Goal: Task Accomplishment & Management: Complete application form

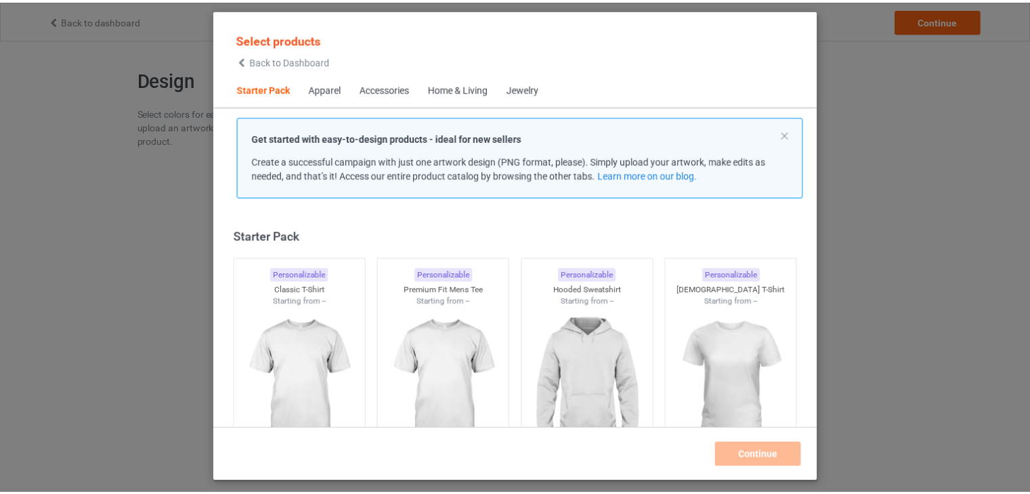
scroll to position [18, 0]
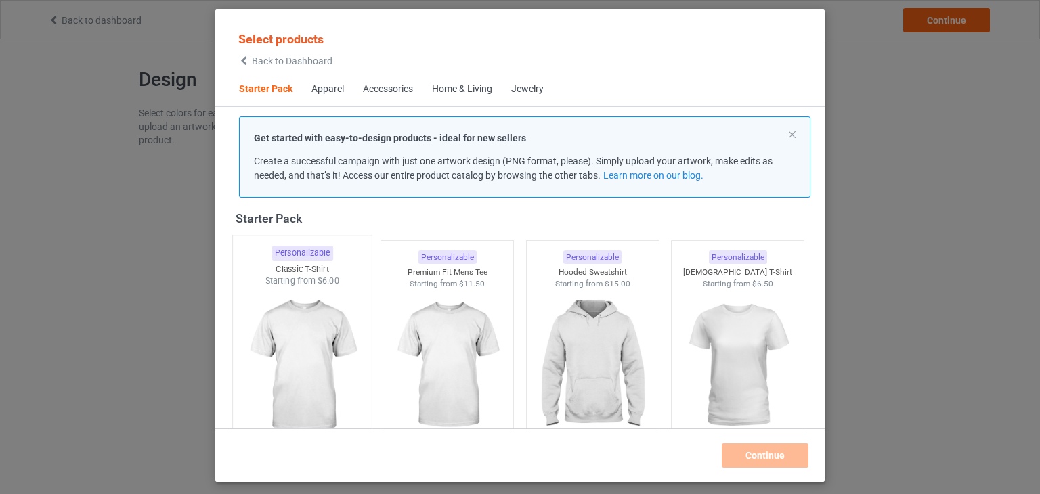
click at [264, 356] on img at bounding box center [301, 366] width 127 height 159
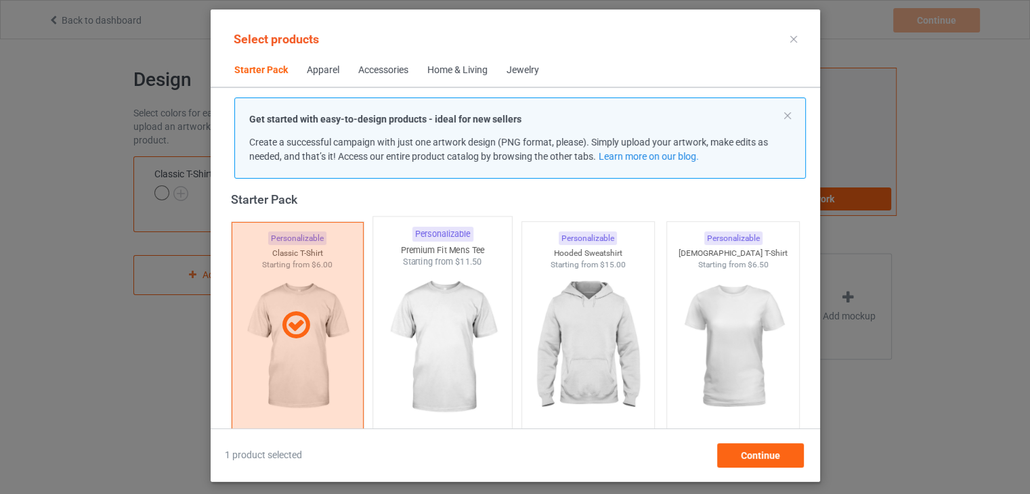
click at [447, 320] on img at bounding box center [442, 347] width 127 height 159
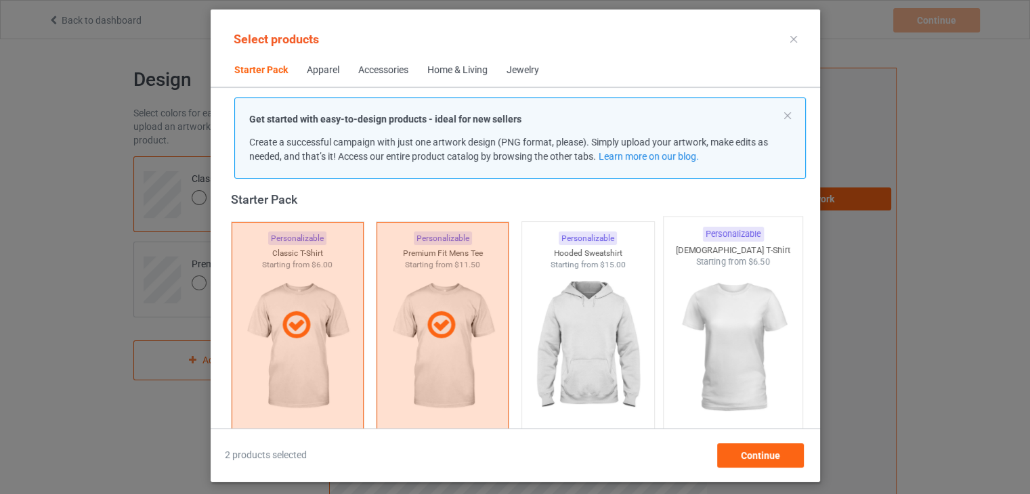
click at [710, 302] on img at bounding box center [732, 347] width 127 height 159
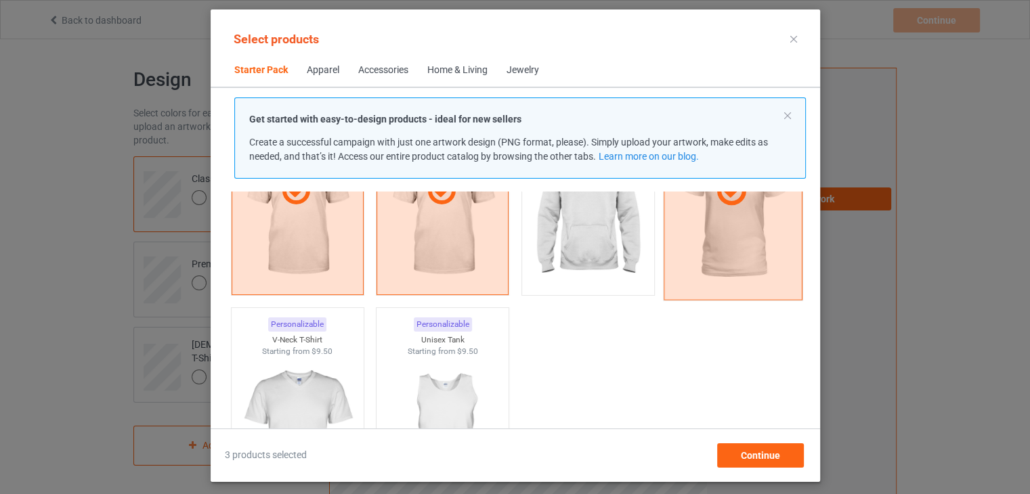
scroll to position [153, 0]
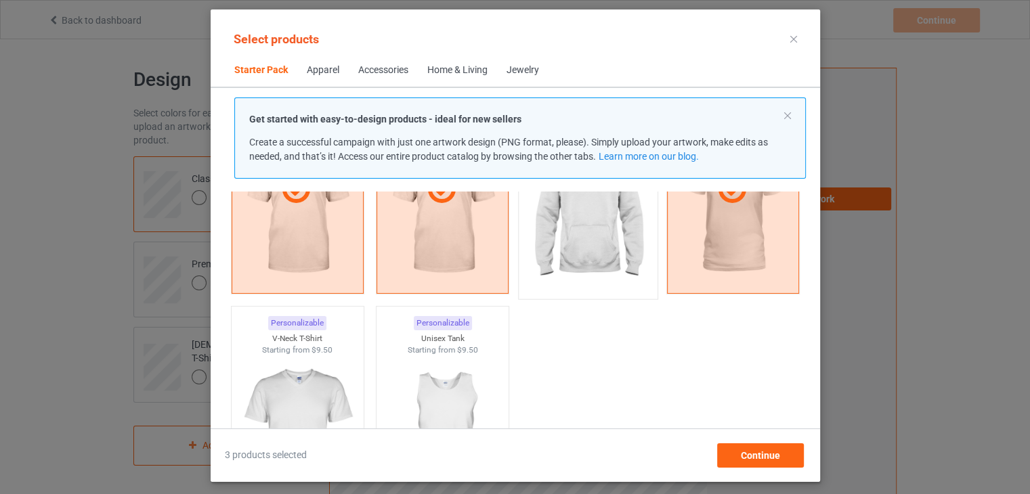
click at [630, 260] on img at bounding box center [587, 212] width 127 height 159
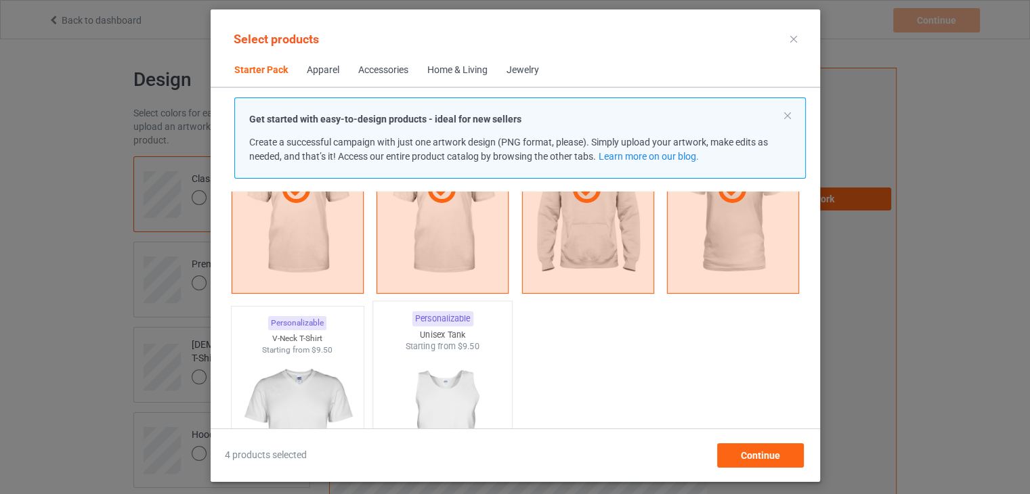
click at [433, 374] on img at bounding box center [442, 432] width 127 height 159
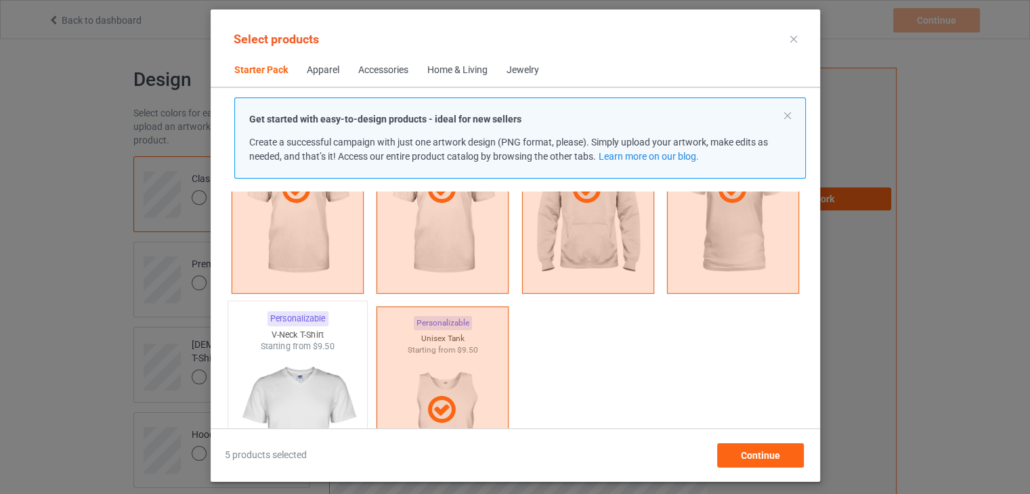
click at [336, 366] on img at bounding box center [297, 432] width 127 height 159
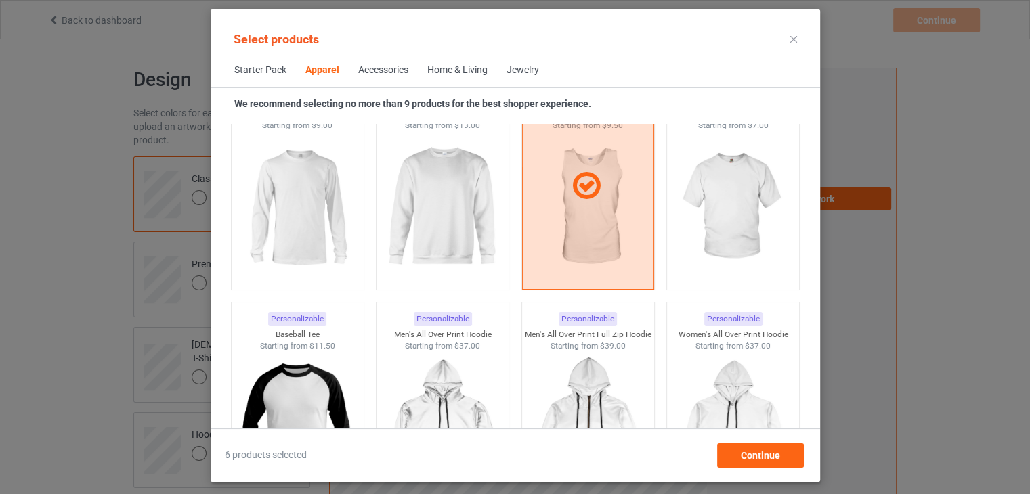
scroll to position [1020, 0]
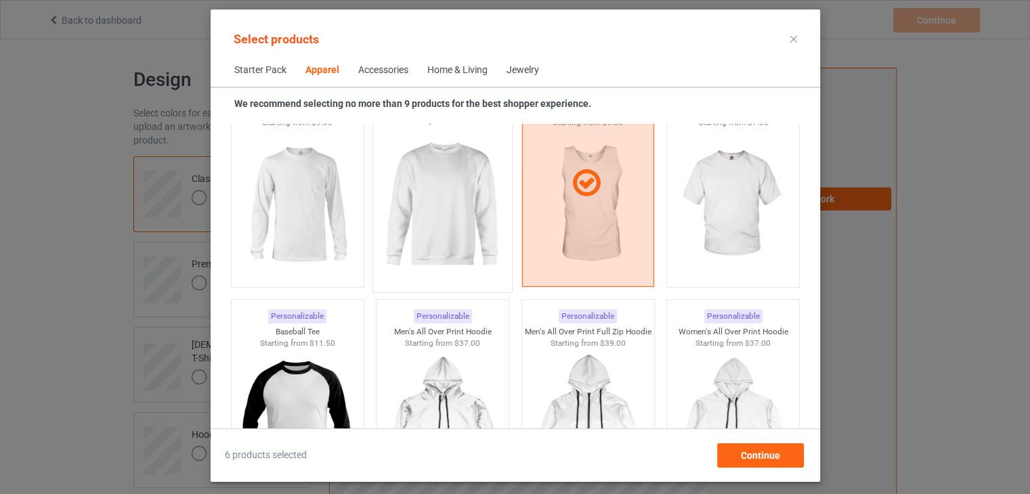
click at [410, 221] on img at bounding box center [442, 205] width 127 height 159
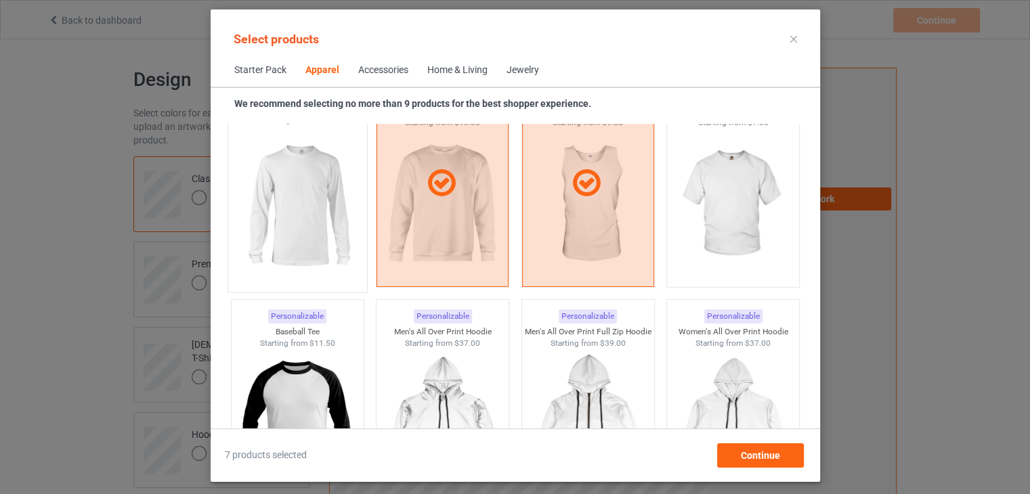
click at [341, 223] on img at bounding box center [297, 205] width 127 height 159
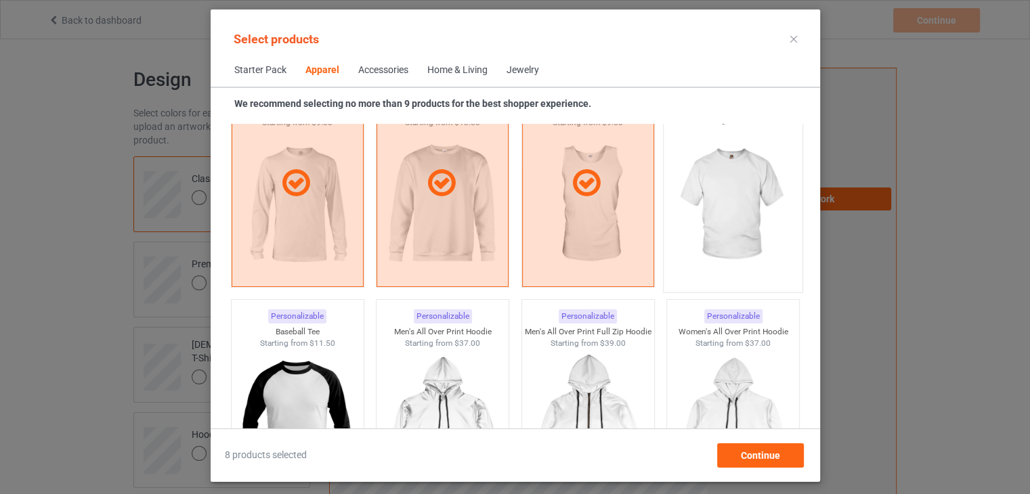
click at [731, 194] on img at bounding box center [732, 205] width 127 height 159
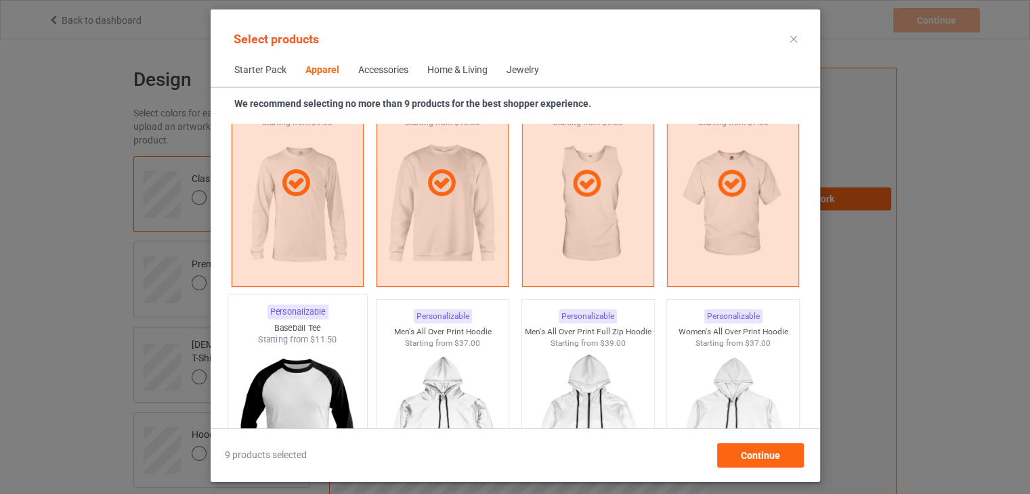
click at [349, 365] on img at bounding box center [297, 425] width 127 height 159
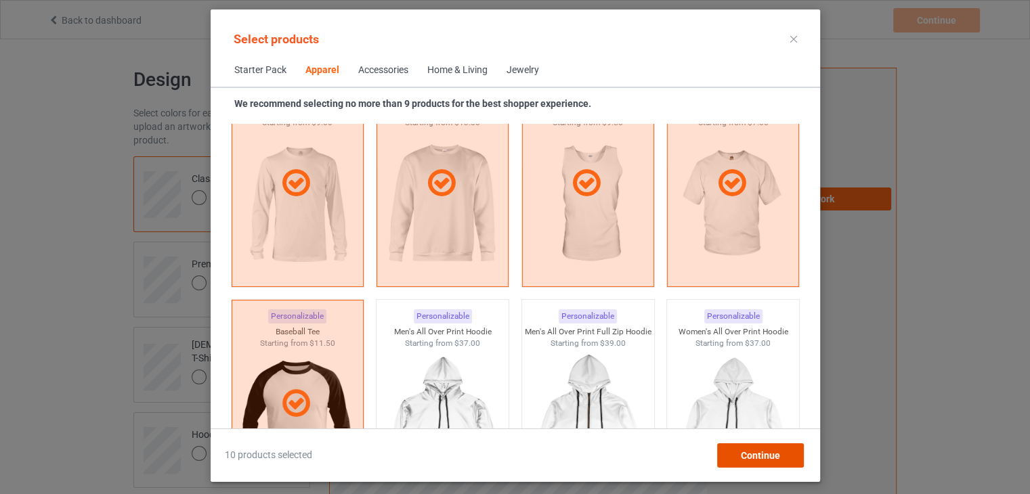
click at [743, 450] on span "Continue" at bounding box center [759, 455] width 39 height 11
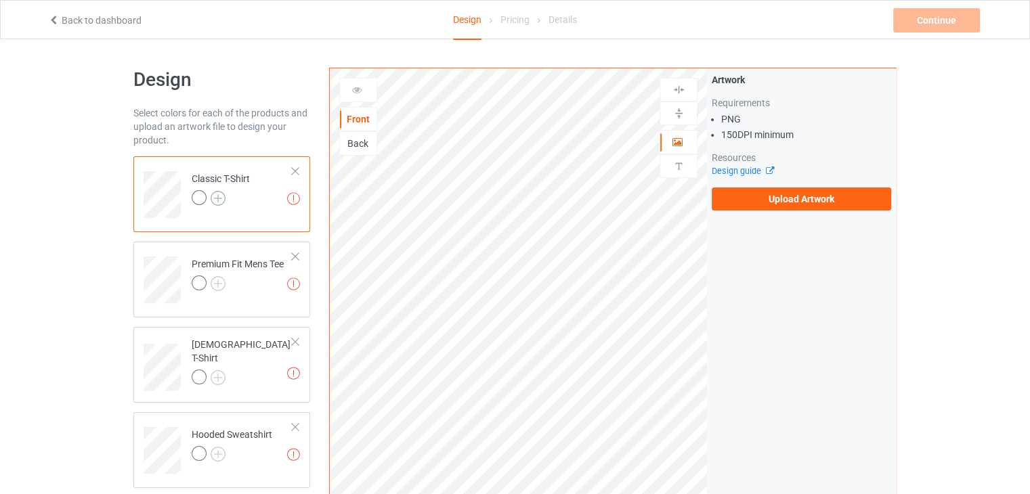
click at [217, 200] on img at bounding box center [218, 198] width 15 height 15
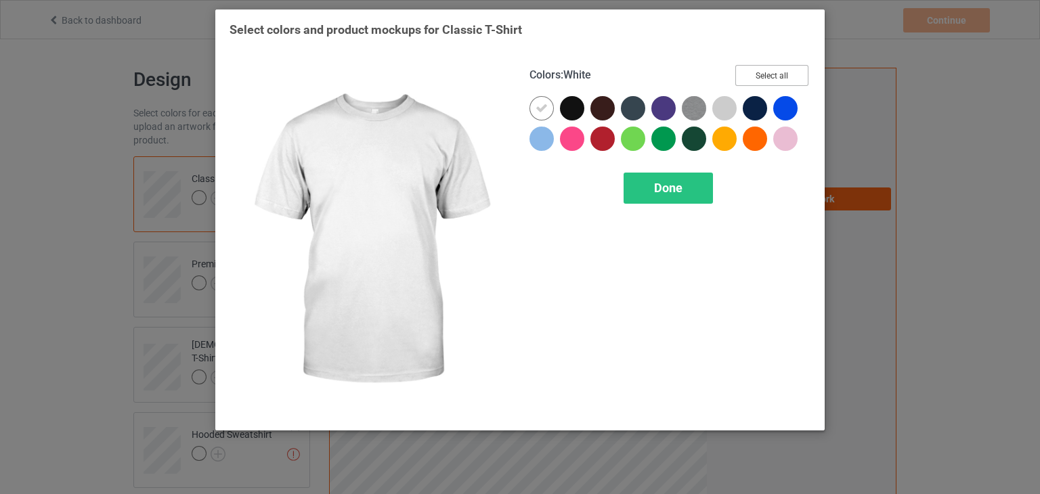
click at [775, 74] on button "Select all" at bounding box center [771, 75] width 73 height 21
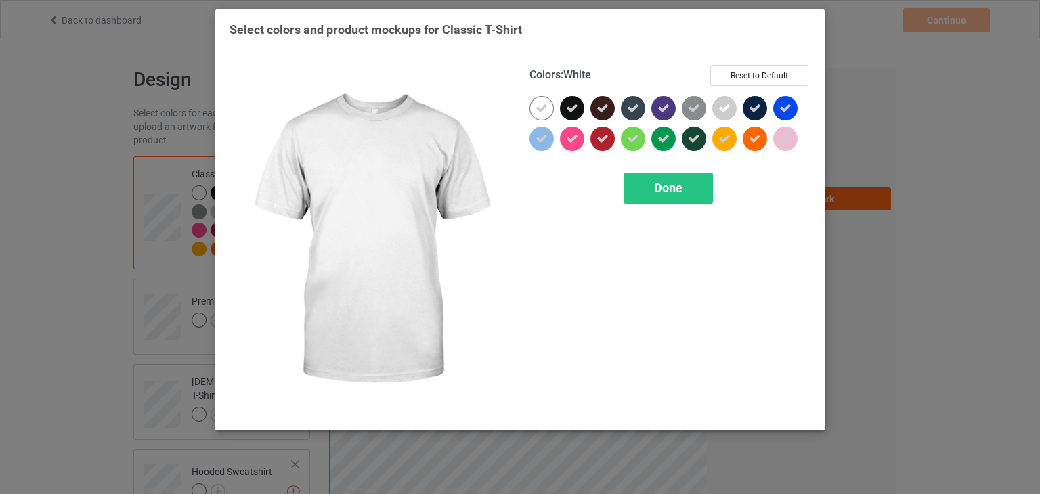
click at [547, 108] on icon at bounding box center [542, 108] width 12 height 12
click at [547, 108] on div at bounding box center [542, 108] width 24 height 24
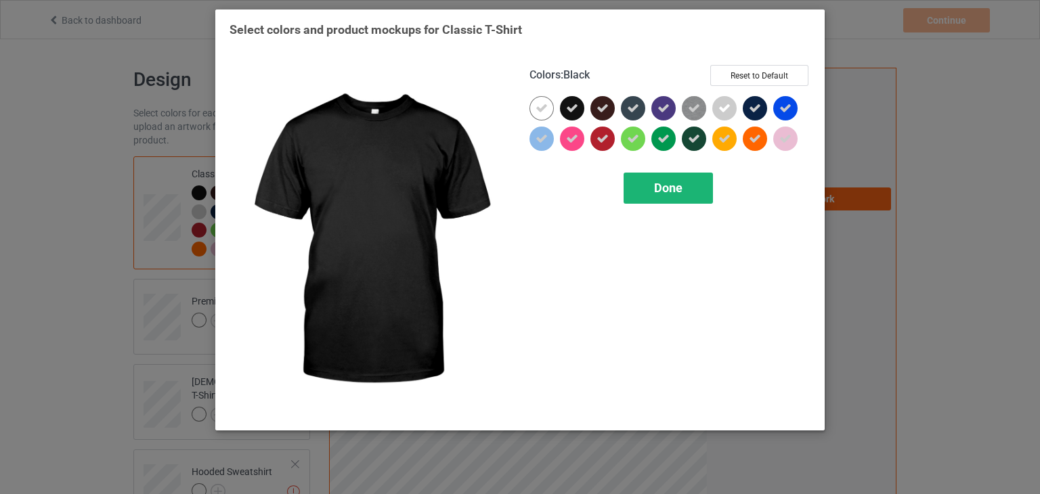
click at [645, 190] on div "Done" at bounding box center [668, 188] width 89 height 31
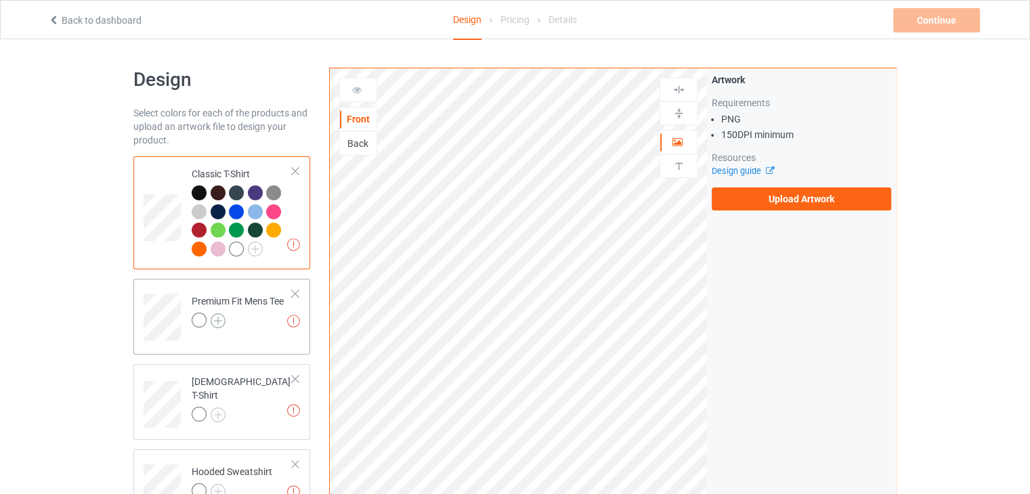
click at [222, 325] on img at bounding box center [218, 321] width 15 height 15
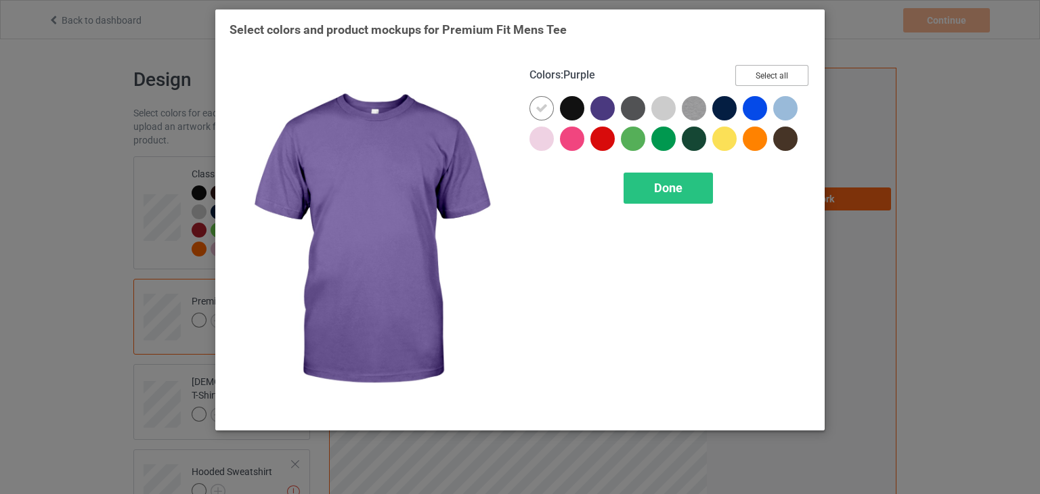
click at [775, 76] on button "Select all" at bounding box center [771, 75] width 73 height 21
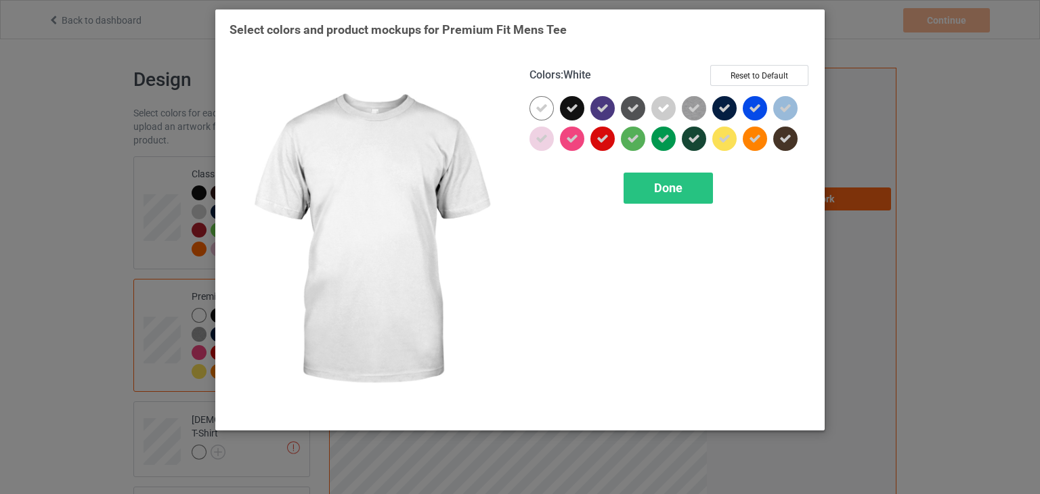
click at [544, 109] on icon at bounding box center [542, 108] width 12 height 12
click at [544, 109] on div at bounding box center [542, 108] width 24 height 24
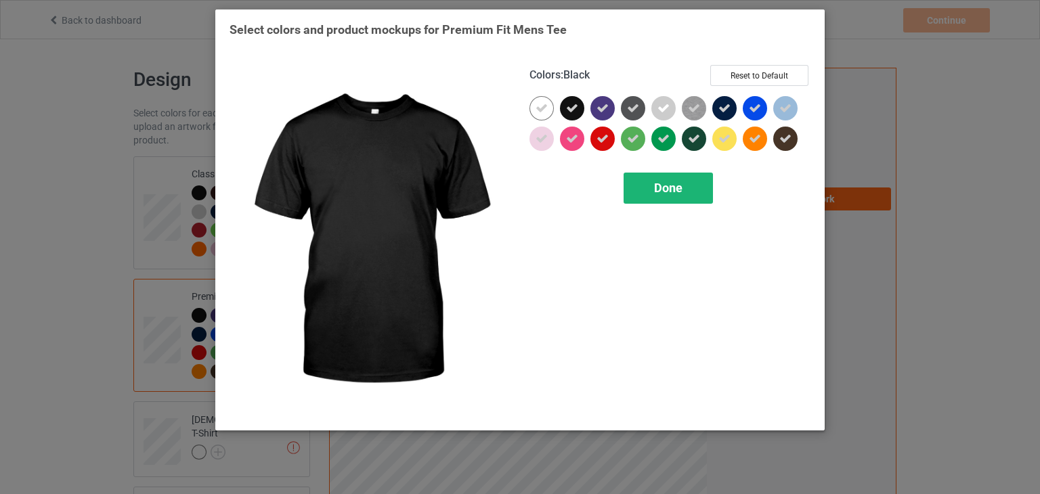
click at [642, 181] on div "Done" at bounding box center [668, 188] width 89 height 31
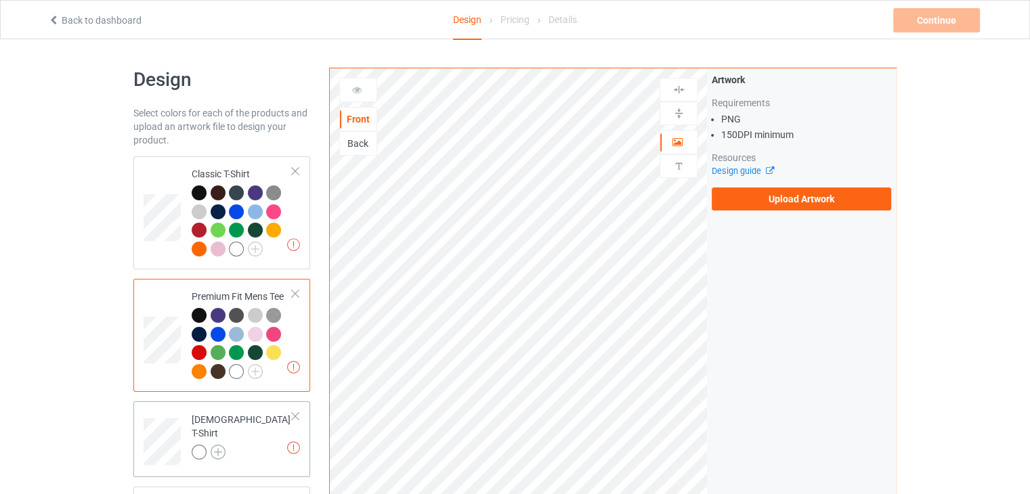
click at [219, 450] on img at bounding box center [218, 452] width 15 height 15
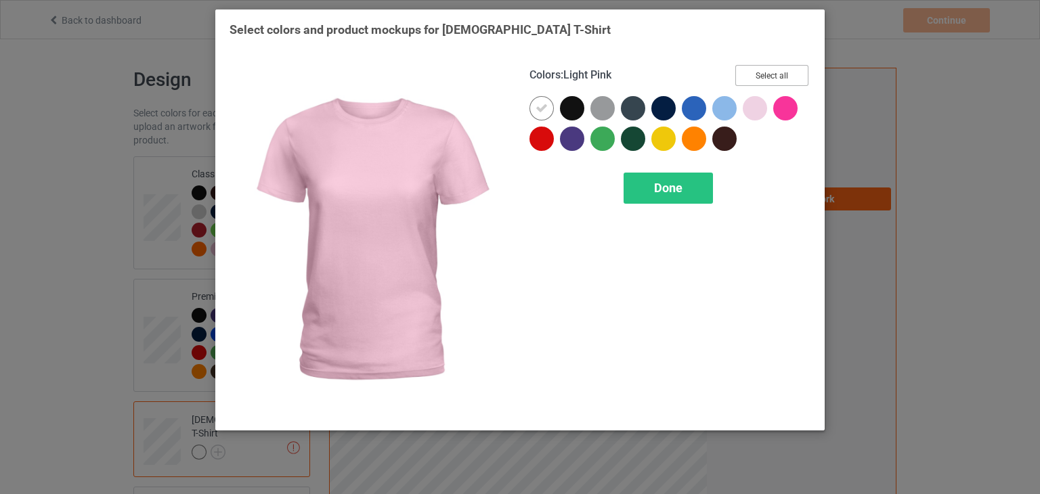
click at [767, 79] on button "Select all" at bounding box center [771, 75] width 73 height 21
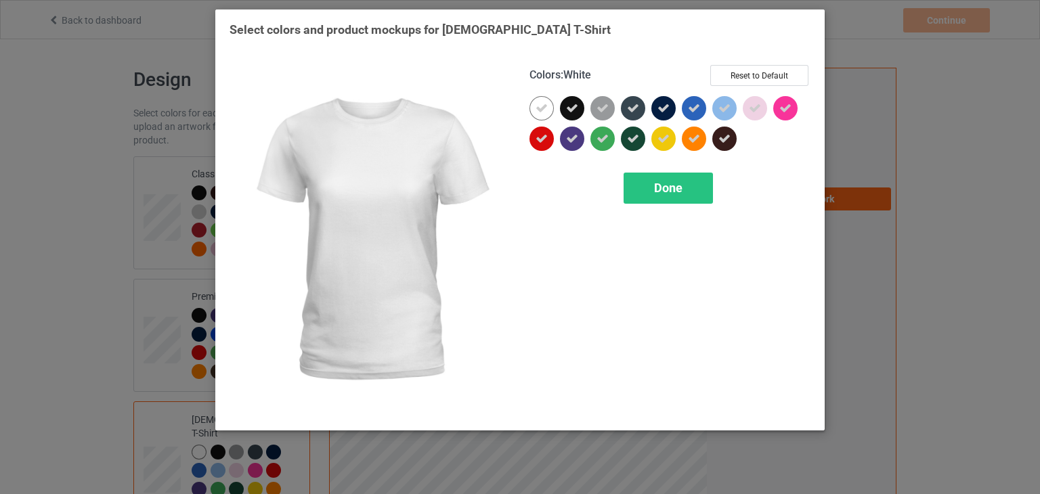
click at [534, 108] on div at bounding box center [542, 108] width 24 height 24
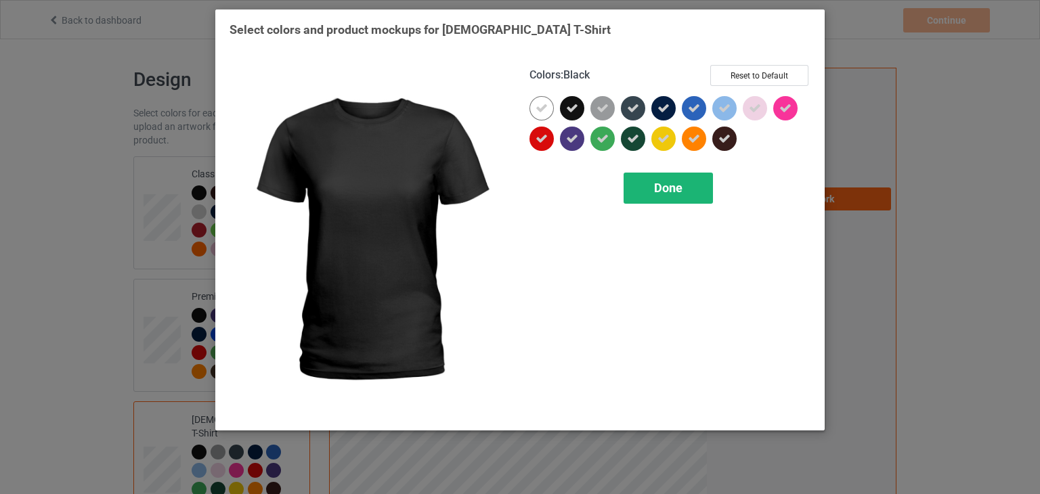
click at [666, 178] on div "Done" at bounding box center [668, 188] width 89 height 31
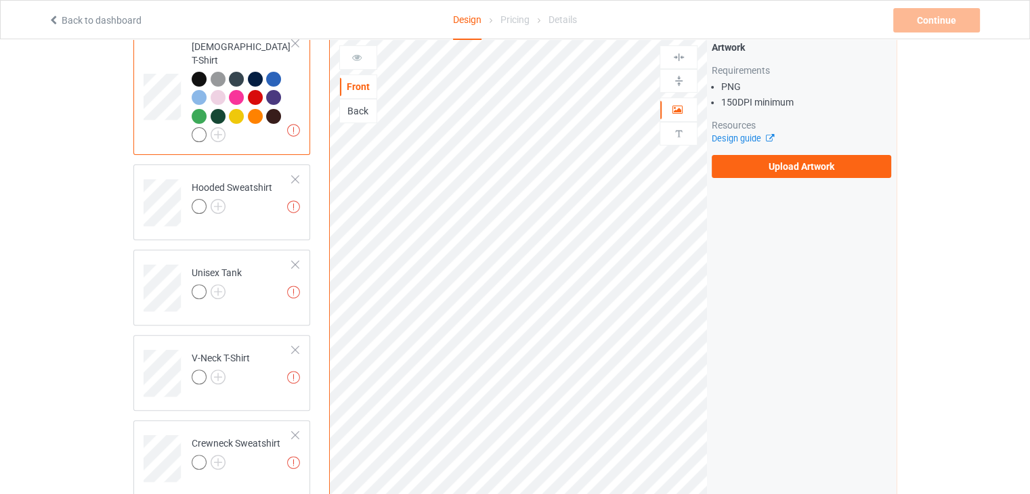
scroll to position [393, 0]
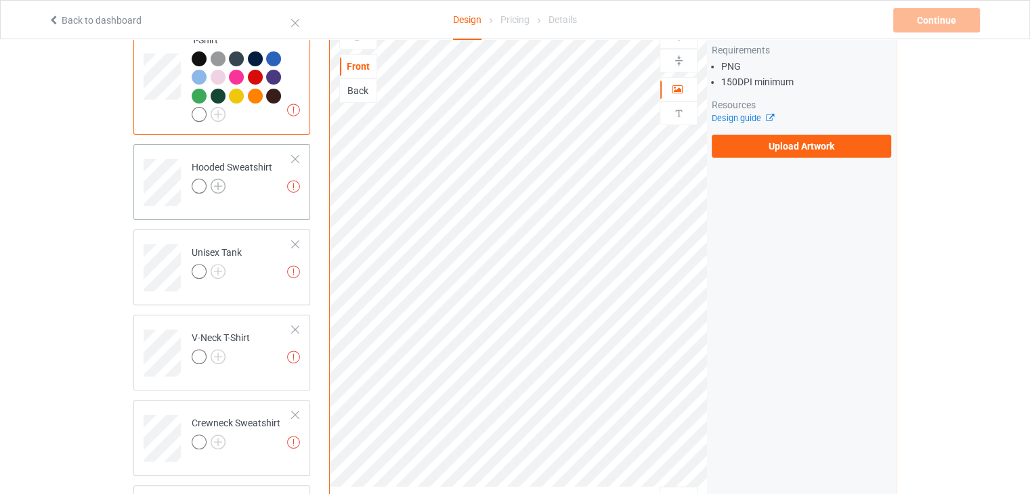
click at [214, 179] on img at bounding box center [218, 186] width 15 height 15
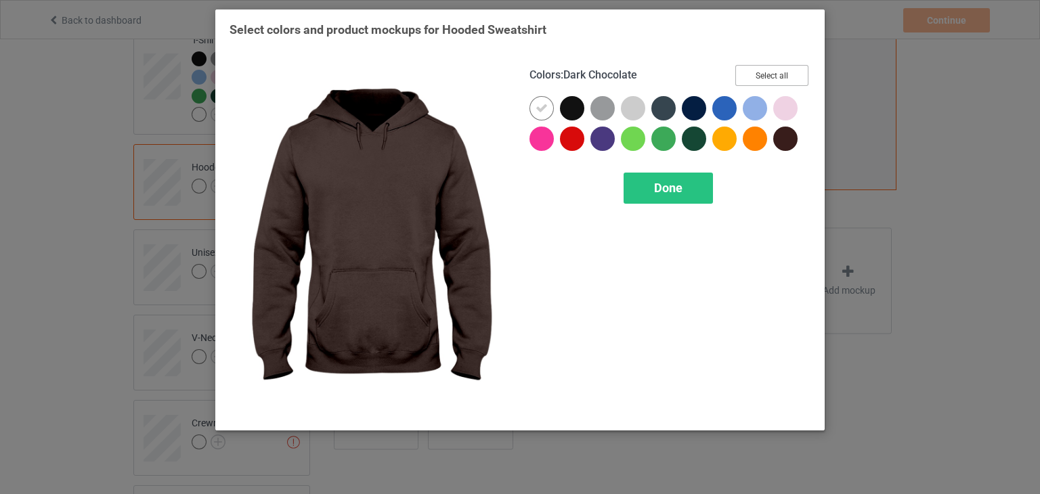
click at [763, 71] on button "Select all" at bounding box center [771, 75] width 73 height 21
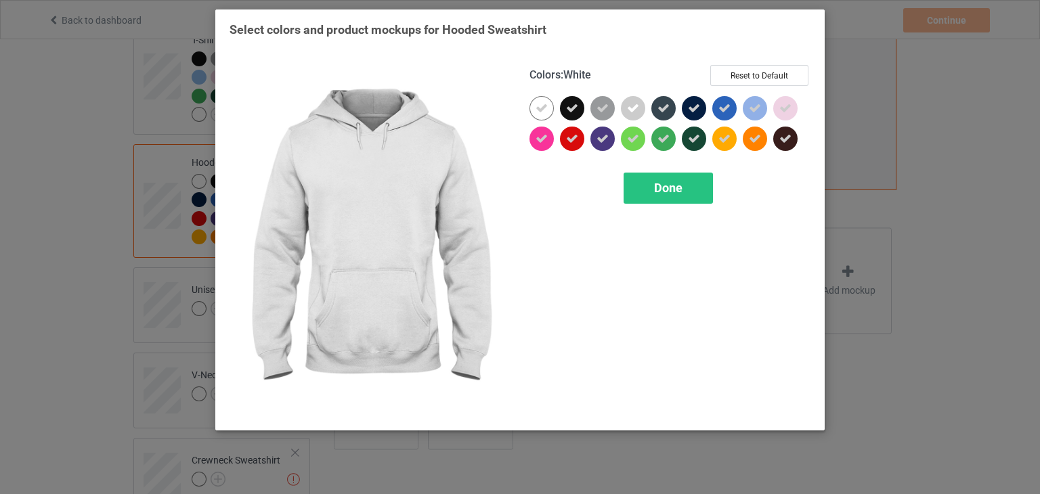
click at [544, 108] on icon at bounding box center [542, 108] width 12 height 12
click at [544, 108] on div at bounding box center [542, 108] width 24 height 24
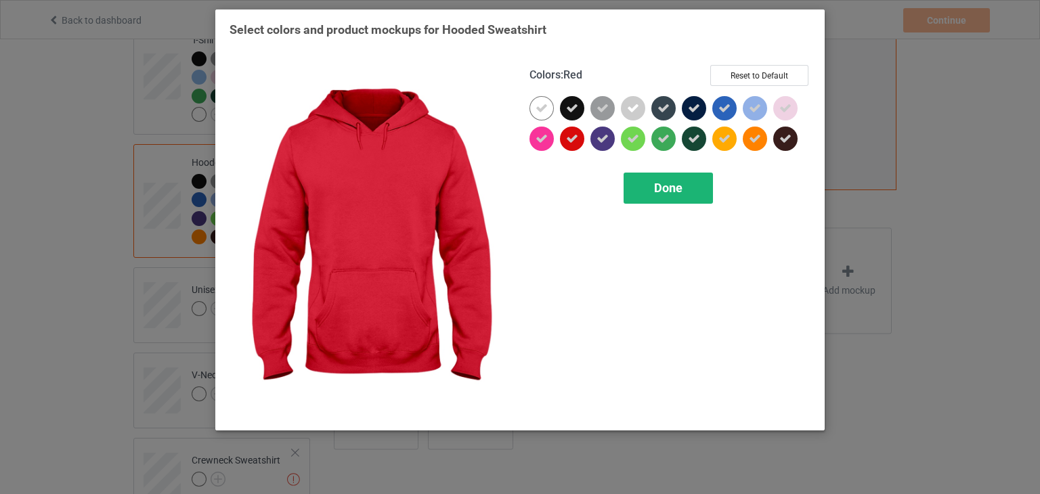
click at [664, 190] on span "Done" at bounding box center [668, 188] width 28 height 14
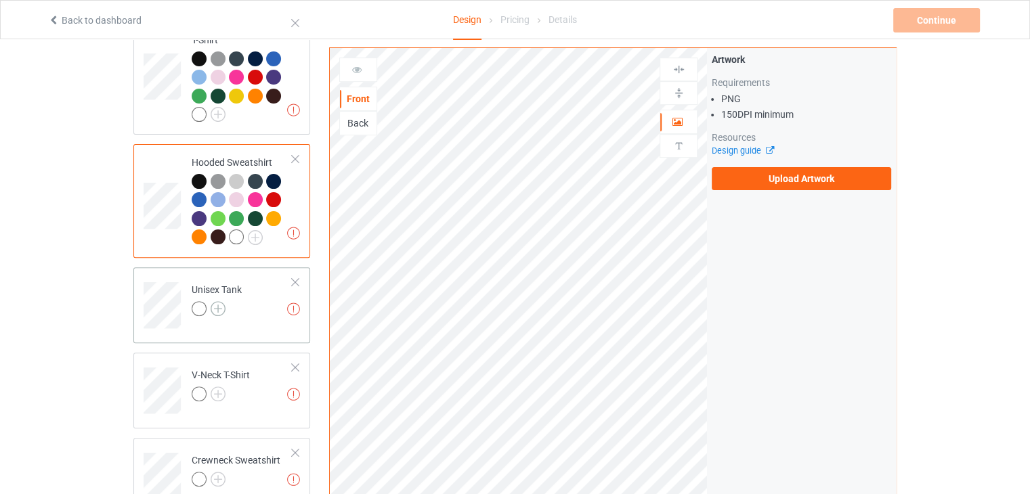
click at [217, 301] on img at bounding box center [218, 308] width 15 height 15
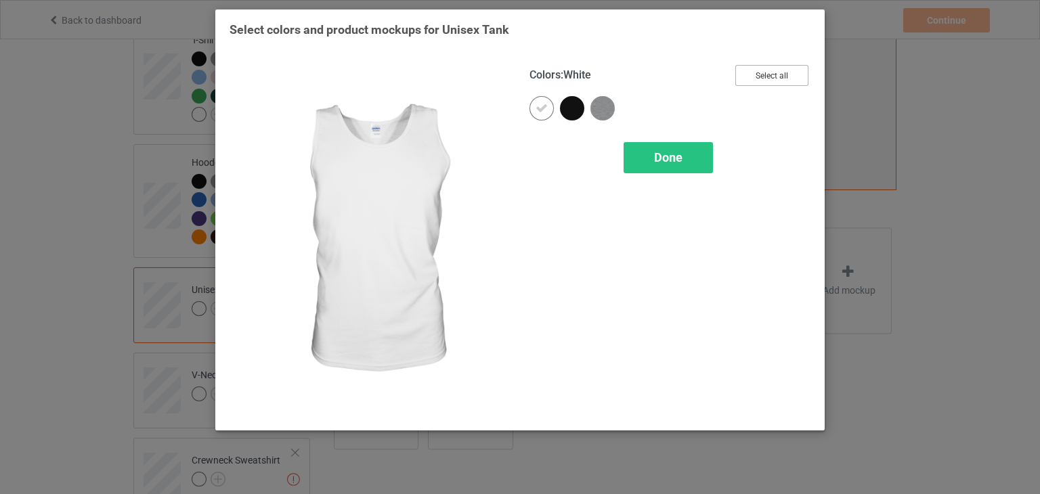
click at [766, 74] on button "Select all" at bounding box center [771, 75] width 73 height 21
click at [537, 101] on div at bounding box center [542, 108] width 24 height 24
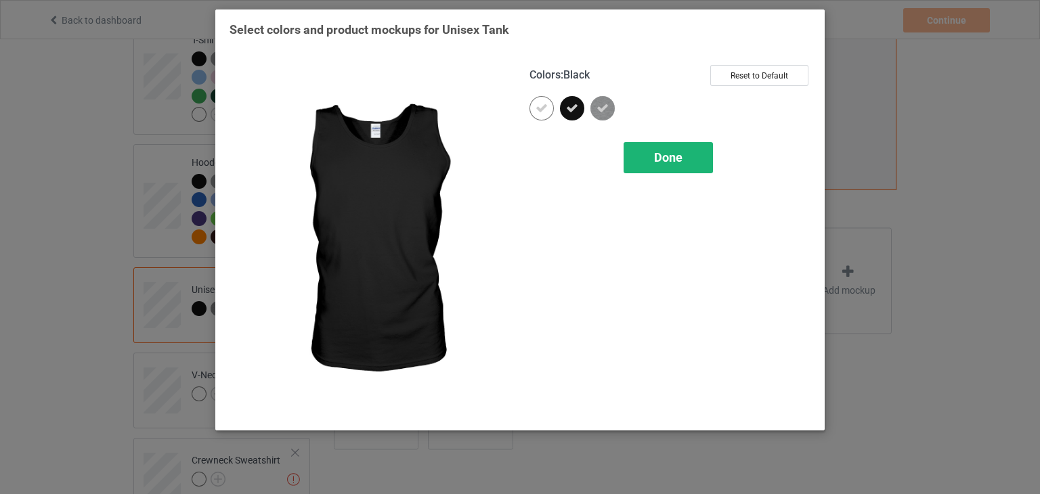
click at [660, 163] on span "Done" at bounding box center [668, 157] width 28 height 14
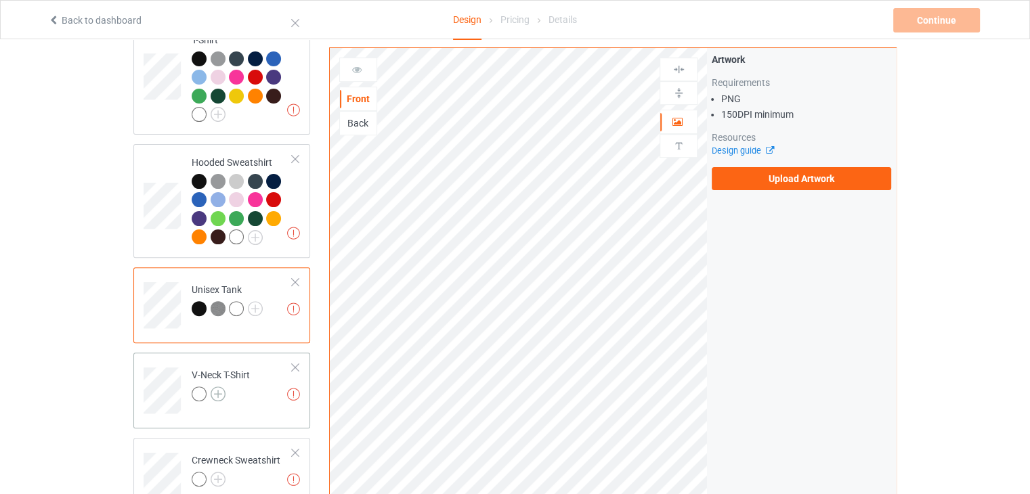
click at [217, 387] on img at bounding box center [218, 394] width 15 height 15
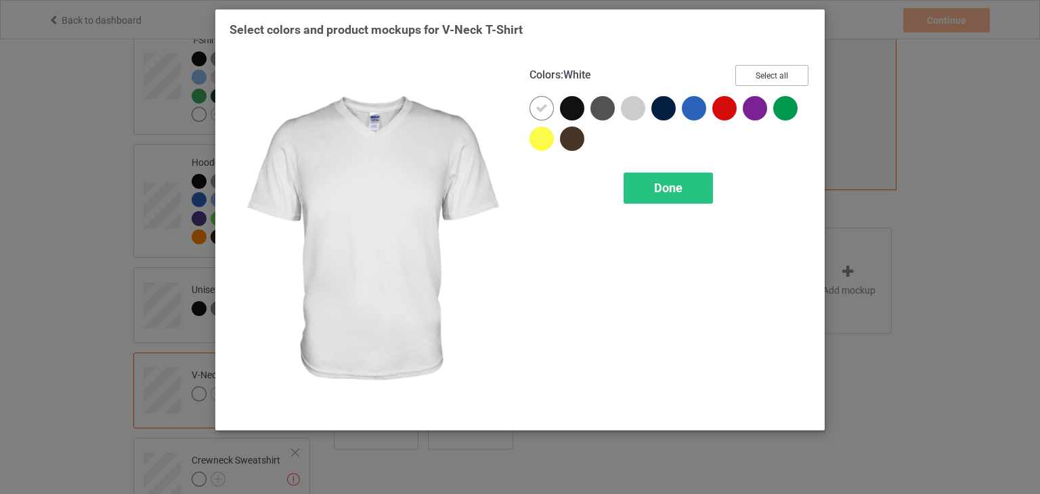
click at [796, 72] on button "Select all" at bounding box center [771, 75] width 73 height 21
click at [540, 112] on icon at bounding box center [542, 108] width 12 height 12
click at [540, 112] on div at bounding box center [542, 108] width 24 height 24
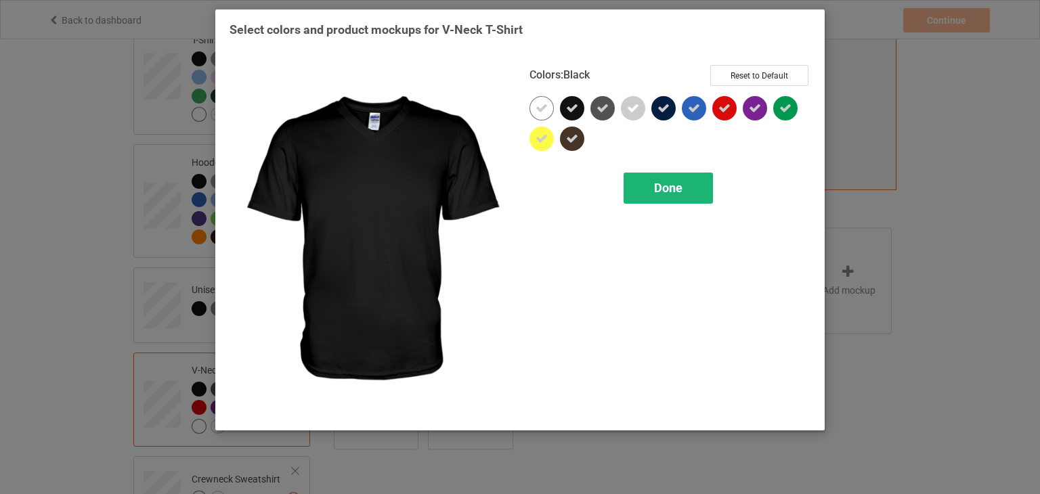
click at [683, 187] on span "Done" at bounding box center [668, 188] width 28 height 14
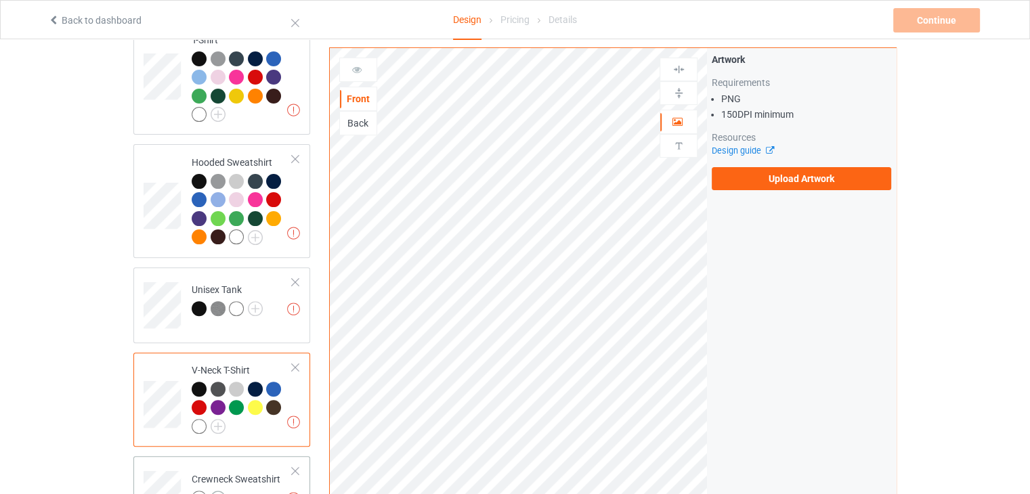
click at [218, 491] on img at bounding box center [218, 498] width 15 height 15
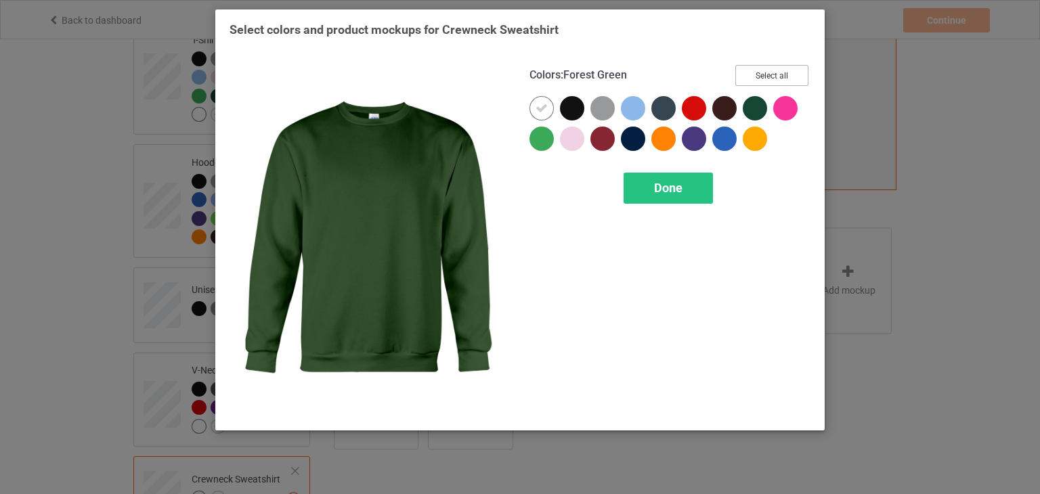
click at [756, 77] on button "Select all" at bounding box center [771, 75] width 73 height 21
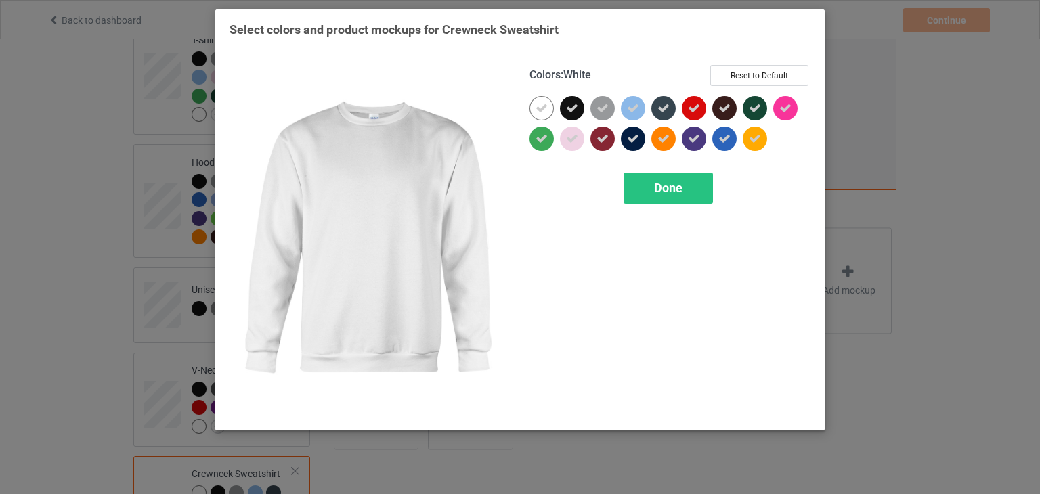
click at [546, 102] on icon at bounding box center [542, 108] width 12 height 12
click at [546, 102] on div at bounding box center [542, 108] width 24 height 24
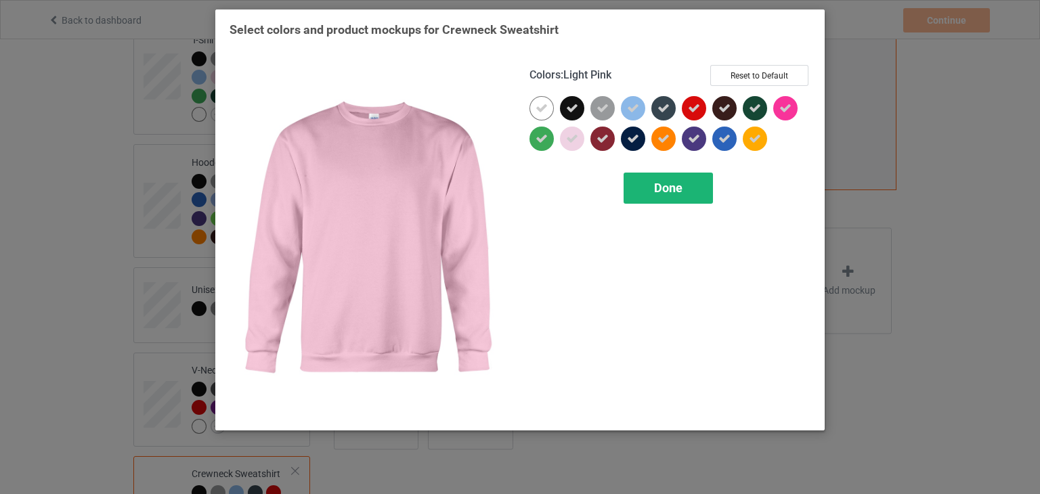
click at [668, 192] on span "Done" at bounding box center [668, 188] width 28 height 14
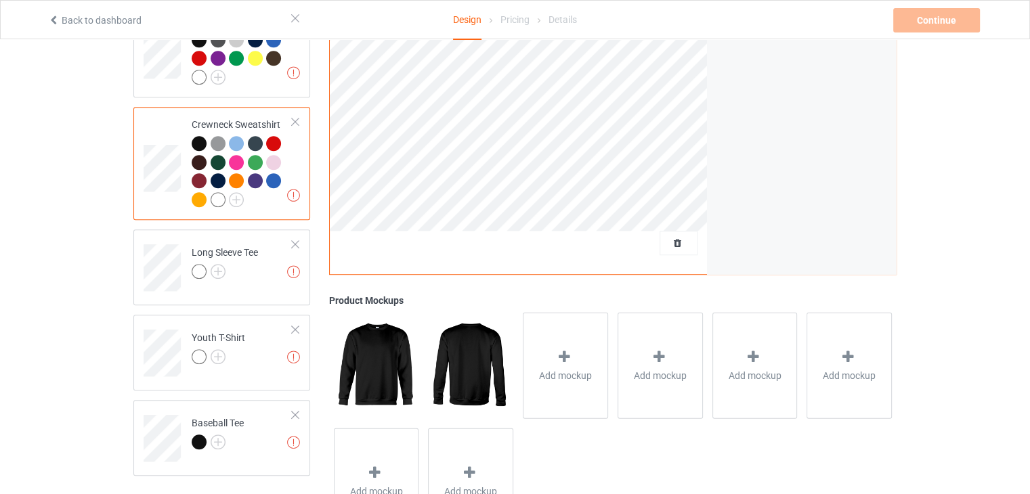
scroll to position [763, 0]
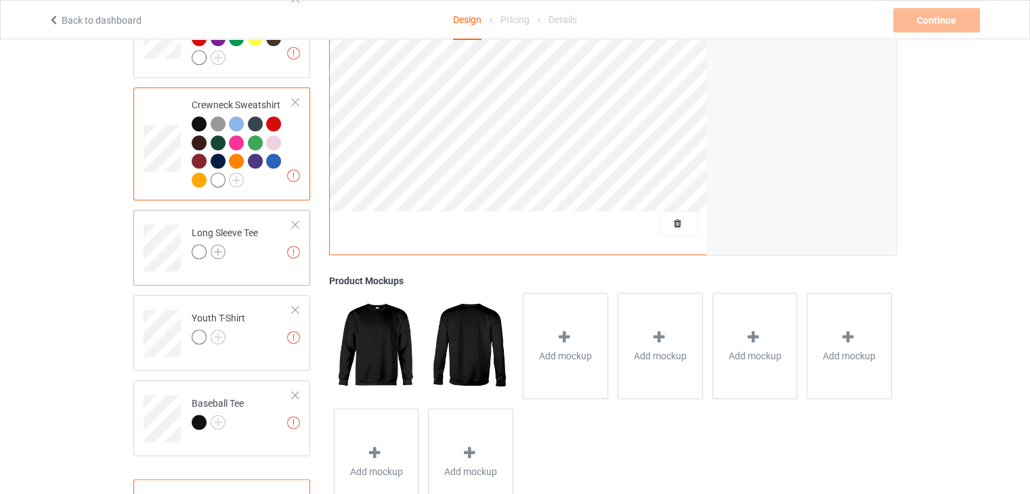
click at [218, 244] on img at bounding box center [218, 251] width 15 height 15
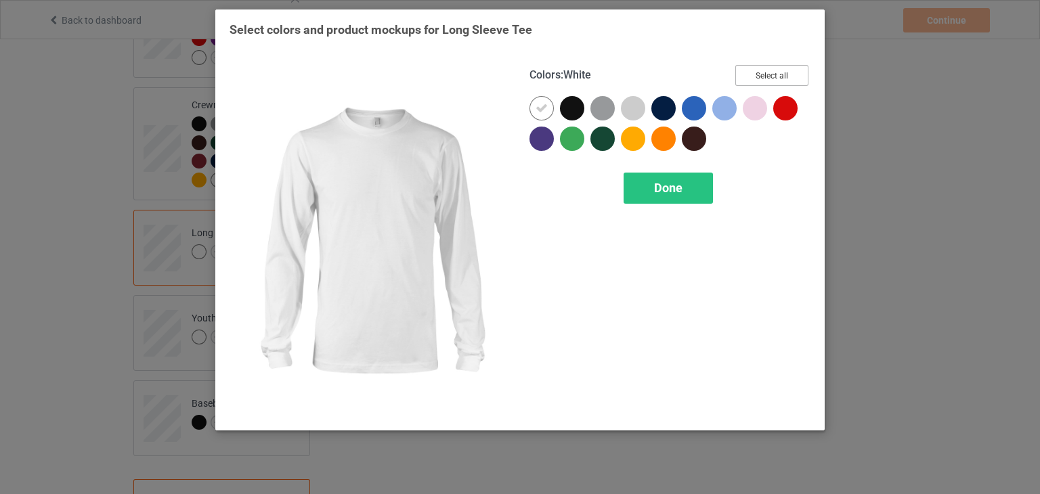
click at [780, 77] on button "Select all" at bounding box center [771, 75] width 73 height 21
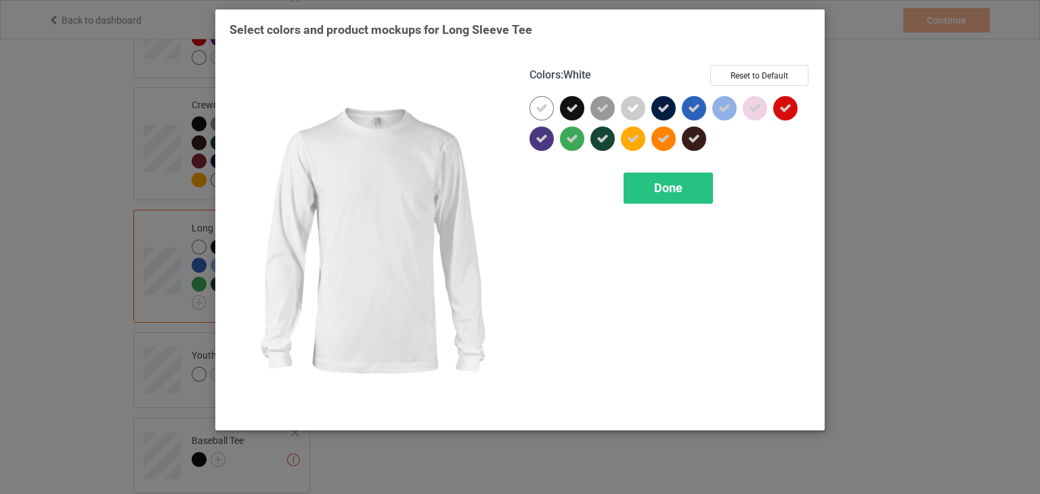
click at [541, 114] on icon at bounding box center [542, 108] width 12 height 12
click at [541, 114] on div at bounding box center [542, 108] width 24 height 24
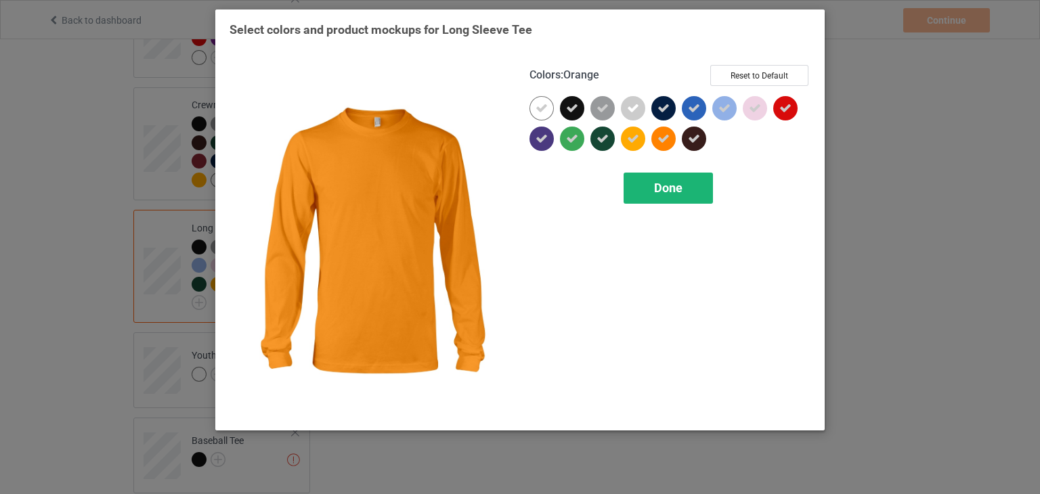
click at [651, 184] on div "Done" at bounding box center [668, 188] width 89 height 31
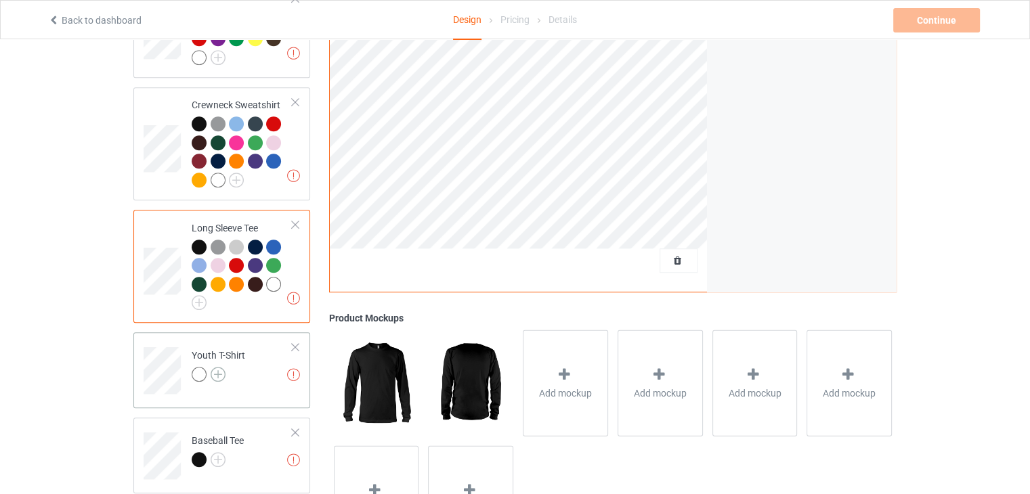
click at [214, 367] on img at bounding box center [218, 374] width 15 height 15
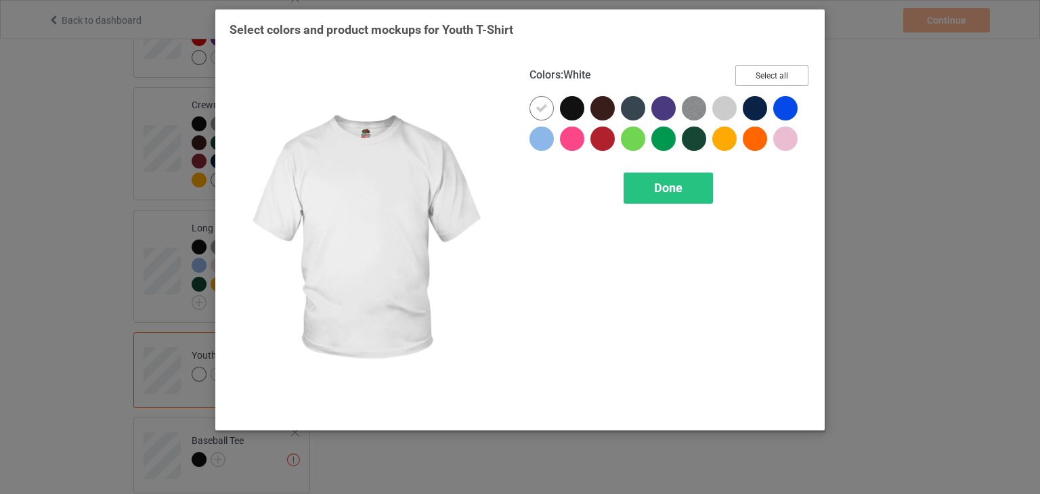
drag, startPoint x: 772, startPoint y: 78, endPoint x: 544, endPoint y: 112, distance: 230.0
click at [544, 112] on div "Colors : White Select all Done" at bounding box center [670, 241] width 300 height 370
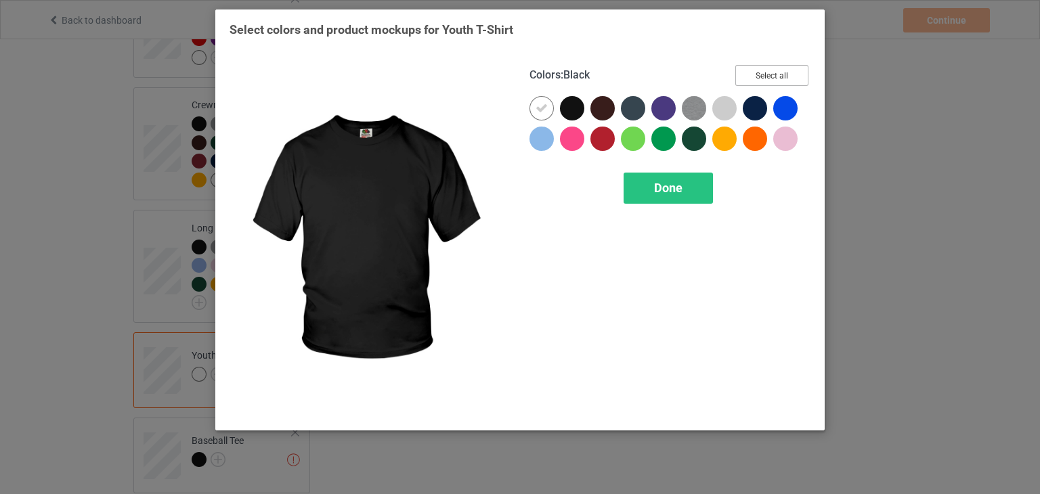
click at [775, 71] on button "Select all" at bounding box center [771, 75] width 73 height 21
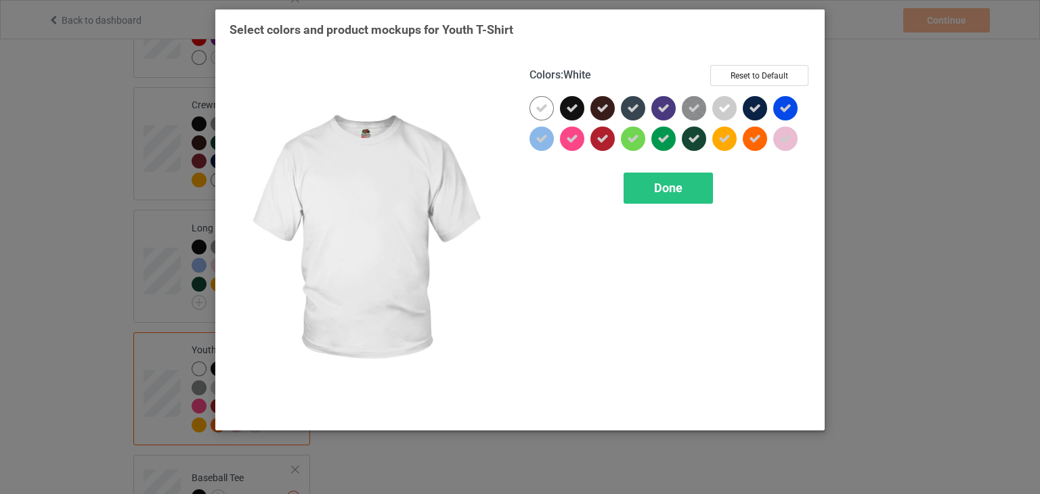
click at [537, 108] on icon at bounding box center [542, 108] width 12 height 12
click at [537, 108] on div at bounding box center [542, 108] width 24 height 24
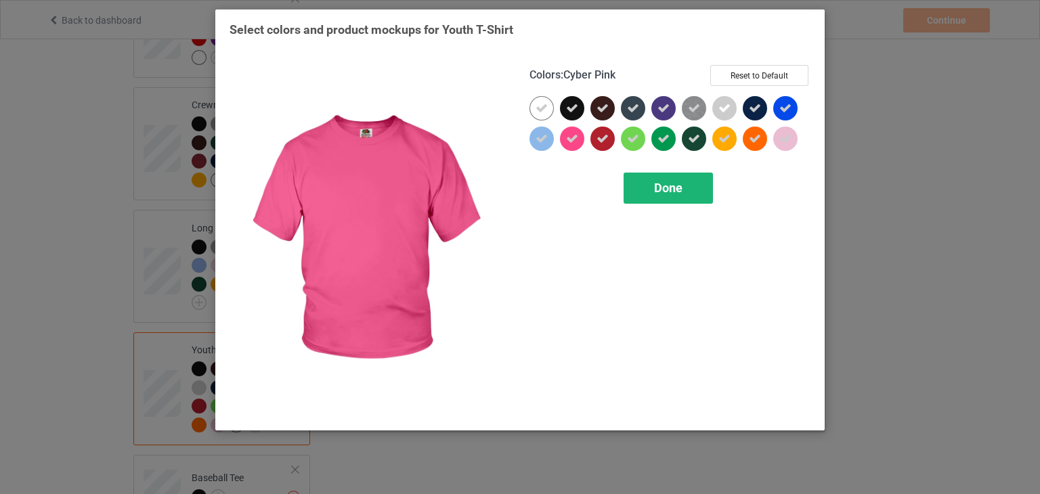
click at [662, 186] on span "Done" at bounding box center [668, 188] width 28 height 14
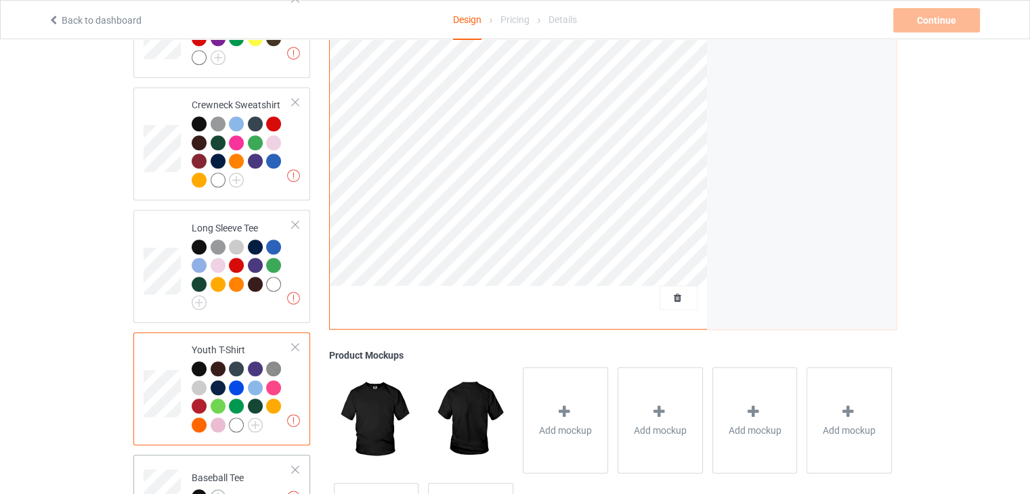
click at [222, 490] on img at bounding box center [218, 497] width 15 height 15
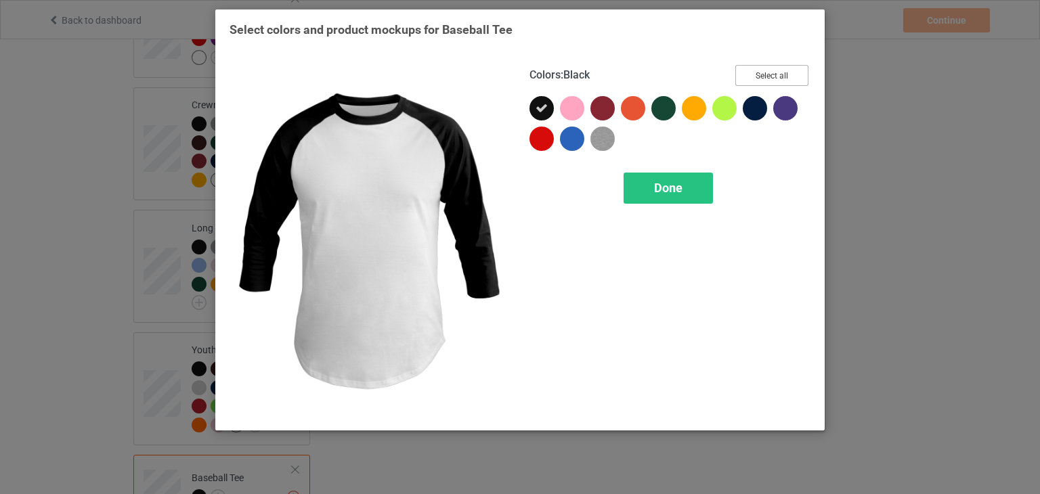
click at [760, 75] on button "Select all" at bounding box center [771, 75] width 73 height 21
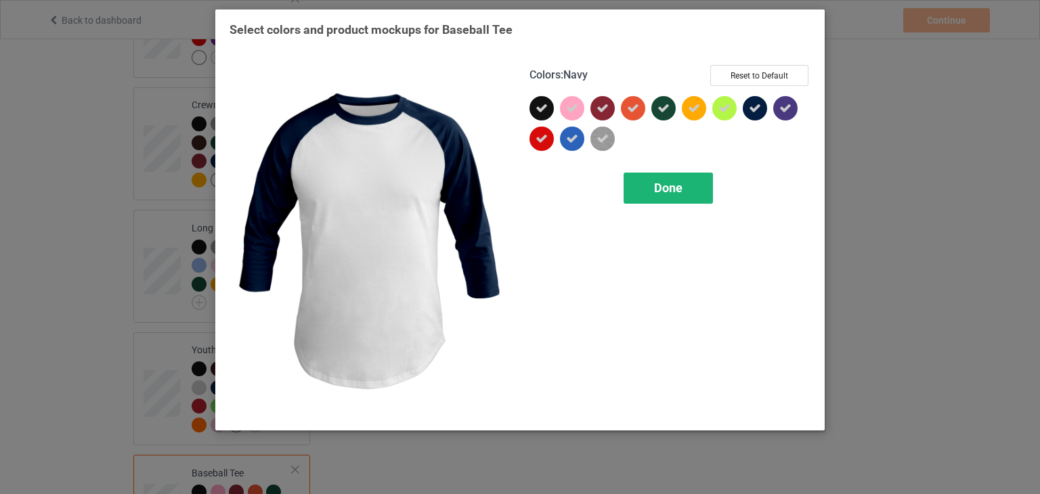
click at [688, 191] on div "Done" at bounding box center [668, 188] width 89 height 31
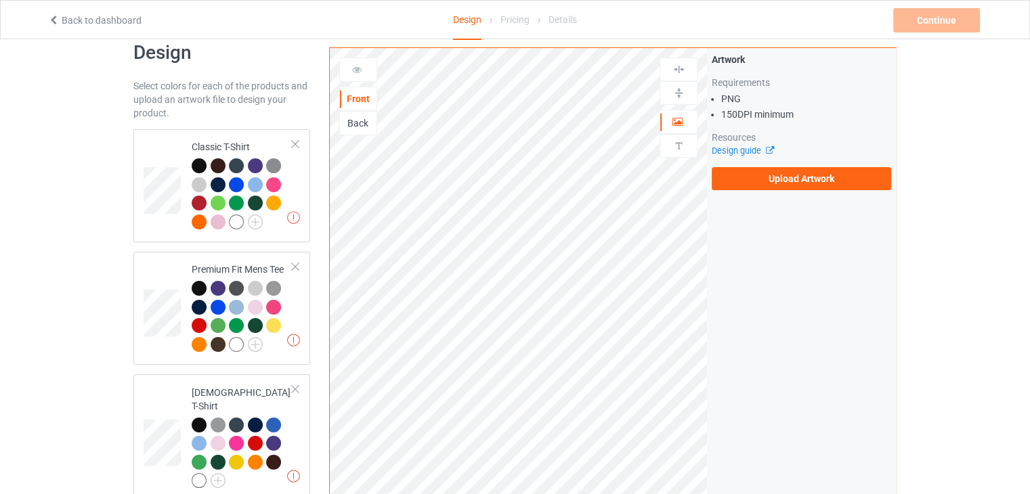
scroll to position [17, 0]
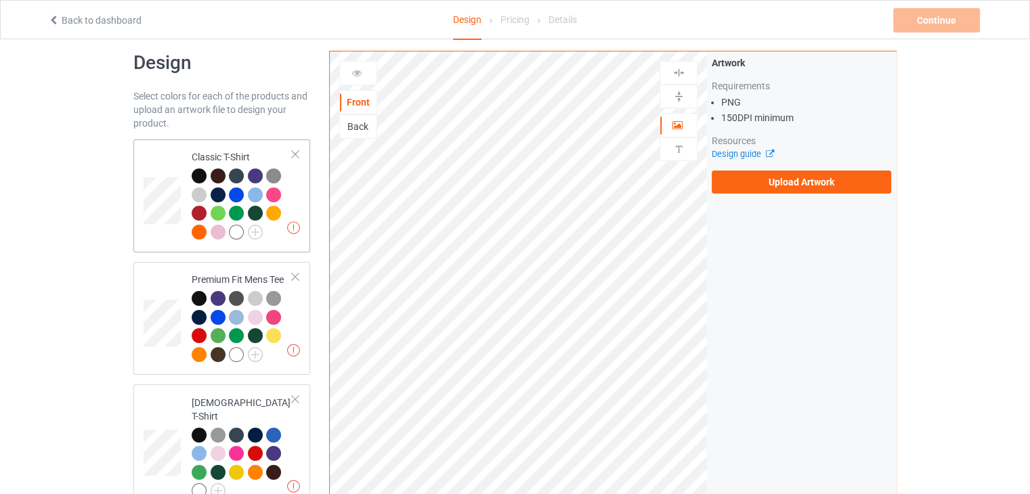
click at [270, 239] on div at bounding box center [242, 206] width 101 height 74
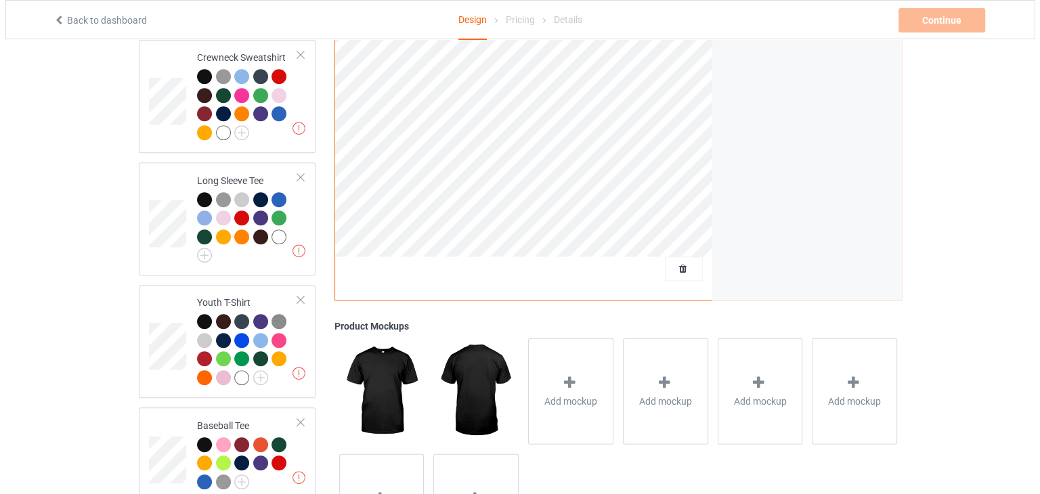
scroll to position [892, 0]
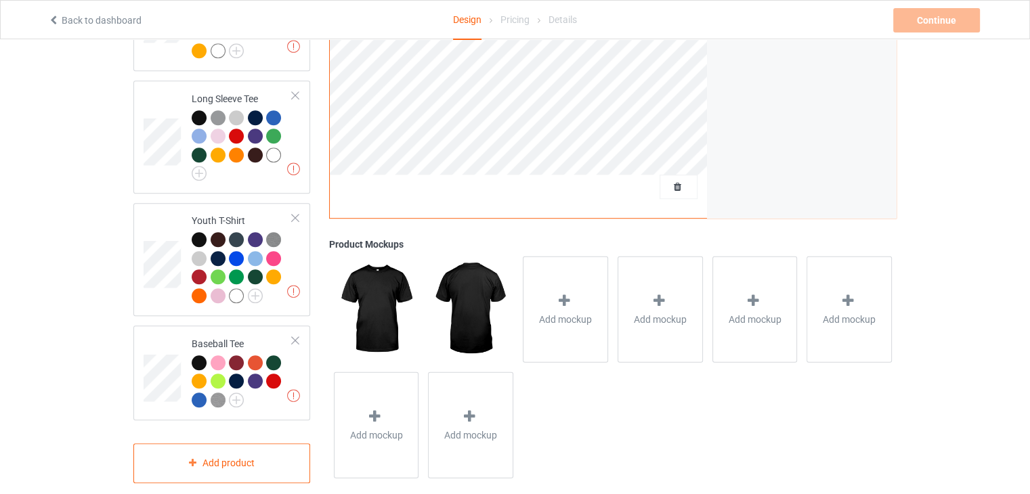
click at [488, 275] on img at bounding box center [470, 310] width 85 height 106
click at [542, 280] on div "Add mockup" at bounding box center [565, 310] width 85 height 106
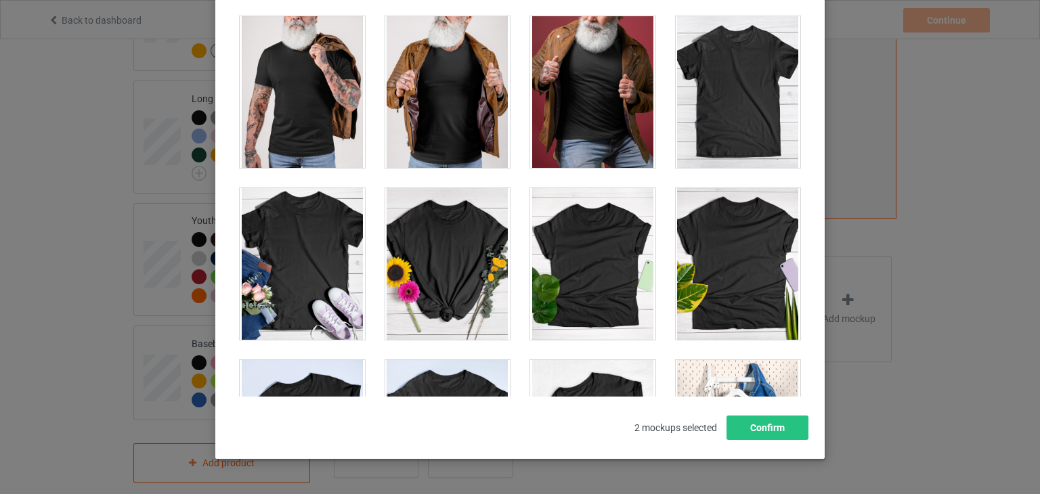
scroll to position [18945, 0]
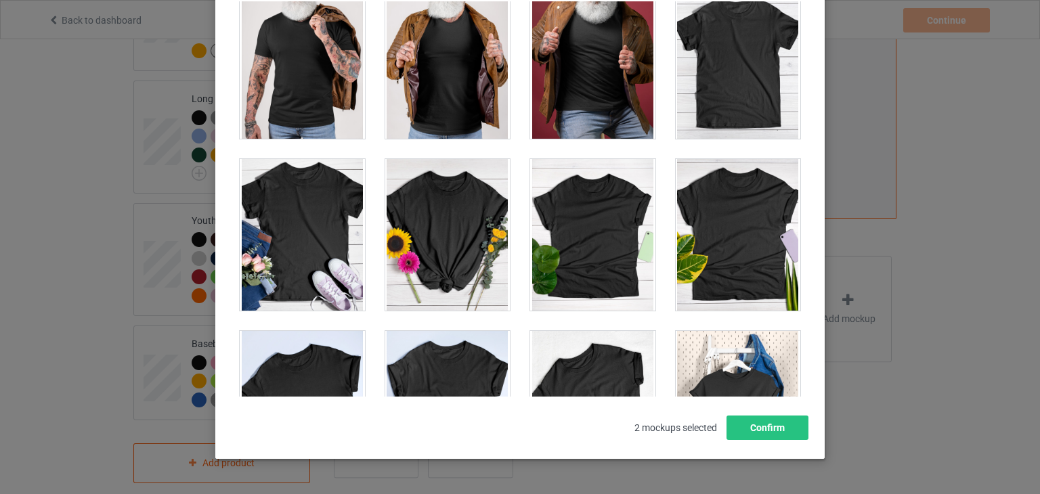
click at [297, 228] on div at bounding box center [302, 235] width 125 height 152
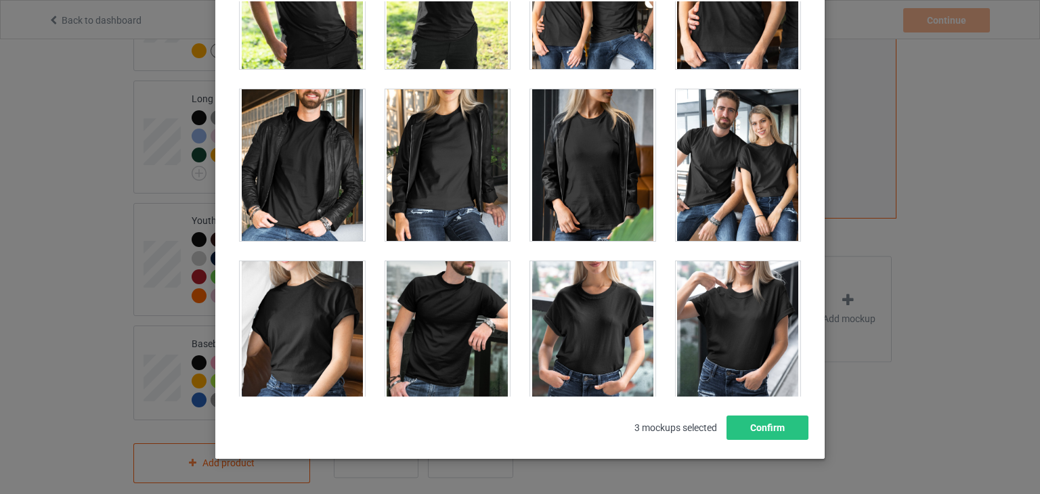
scroll to position [16405, 0]
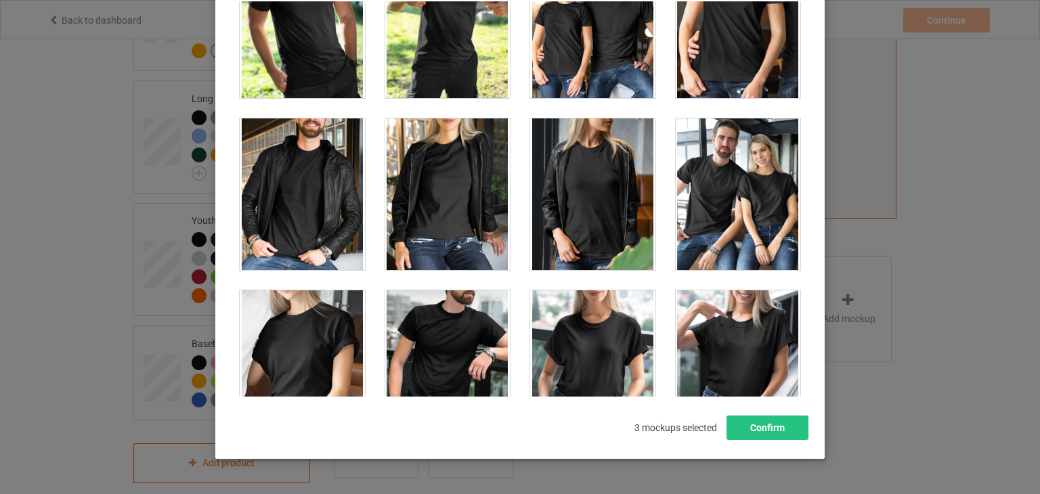
click at [276, 370] on div at bounding box center [302, 367] width 125 height 152
click at [767, 425] on button "Confirm" at bounding box center [768, 428] width 82 height 24
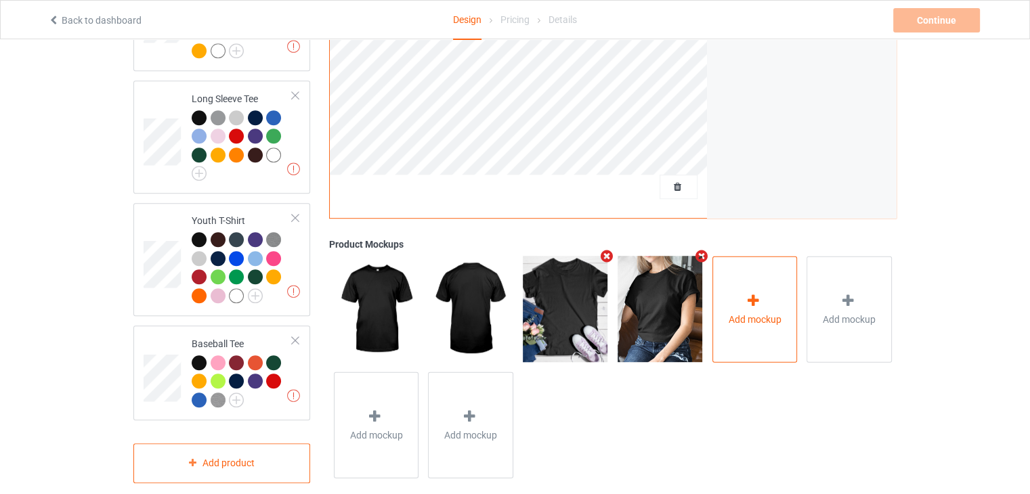
click at [753, 269] on div "Add mockup" at bounding box center [754, 310] width 85 height 106
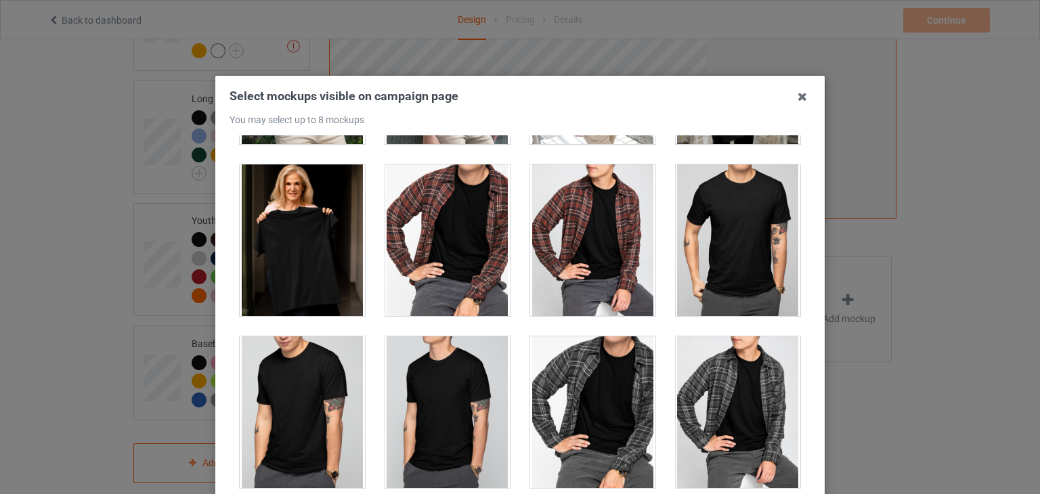
scroll to position [3649, 0]
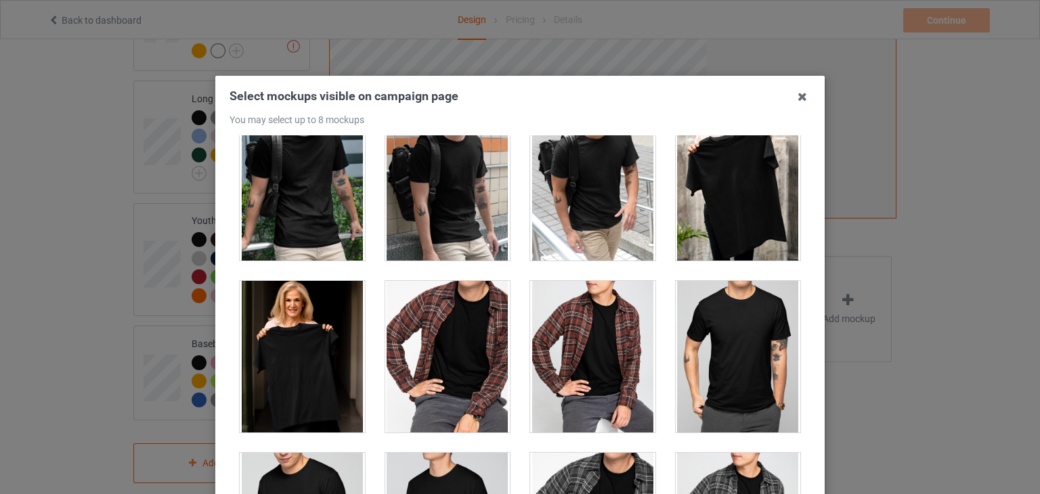
click at [729, 194] on div at bounding box center [738, 185] width 125 height 152
drag, startPoint x: 729, startPoint y: 194, endPoint x: 763, endPoint y: 284, distance: 95.8
click at [763, 284] on div "1 2 5 4 3" at bounding box center [520, 332] width 581 height 395
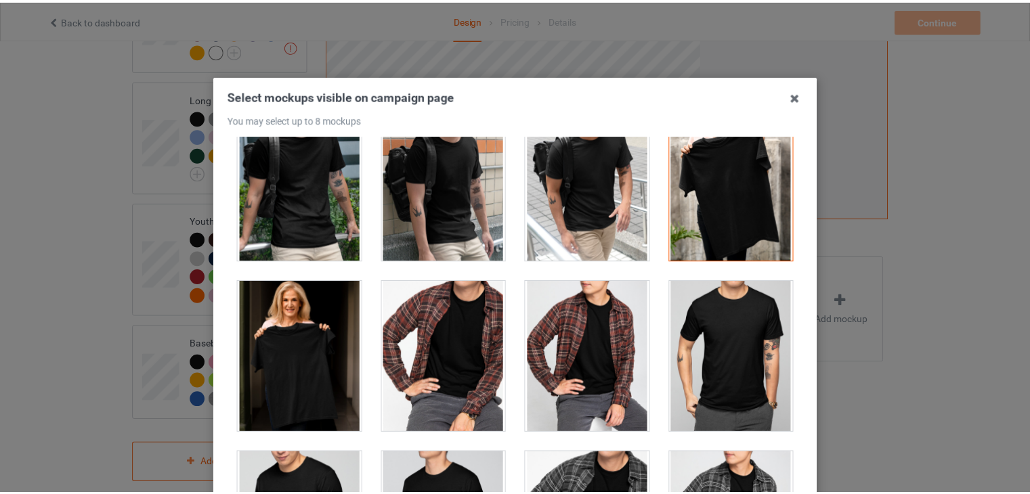
scroll to position [174, 0]
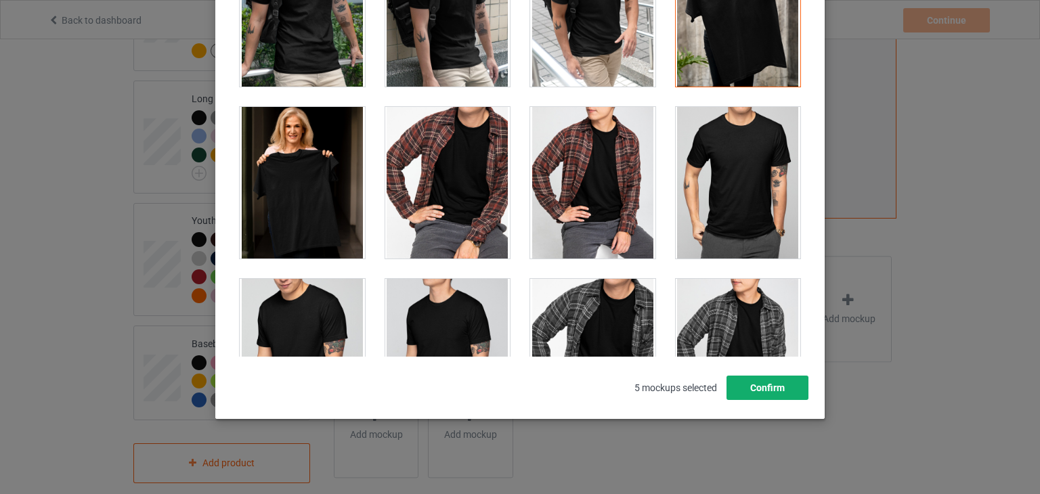
click at [754, 385] on button "Confirm" at bounding box center [768, 388] width 82 height 24
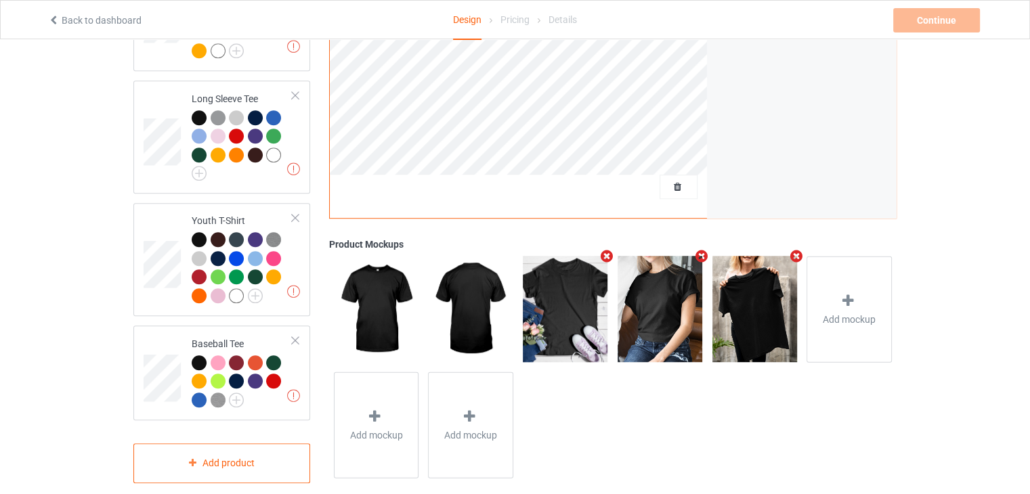
scroll to position [460, 0]
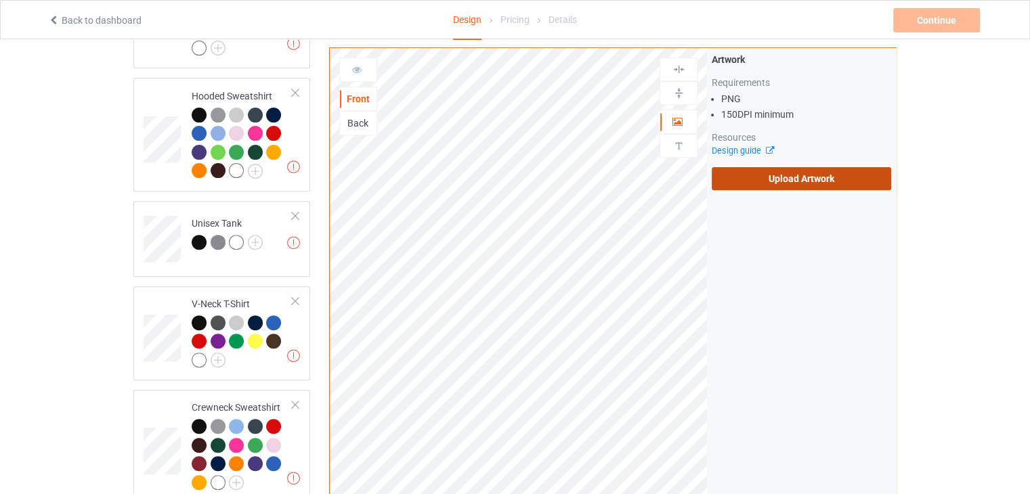
click at [821, 175] on label "Upload Artwork" at bounding box center [801, 178] width 179 height 23
click at [0, 0] on input "Upload Artwork" at bounding box center [0, 0] width 0 height 0
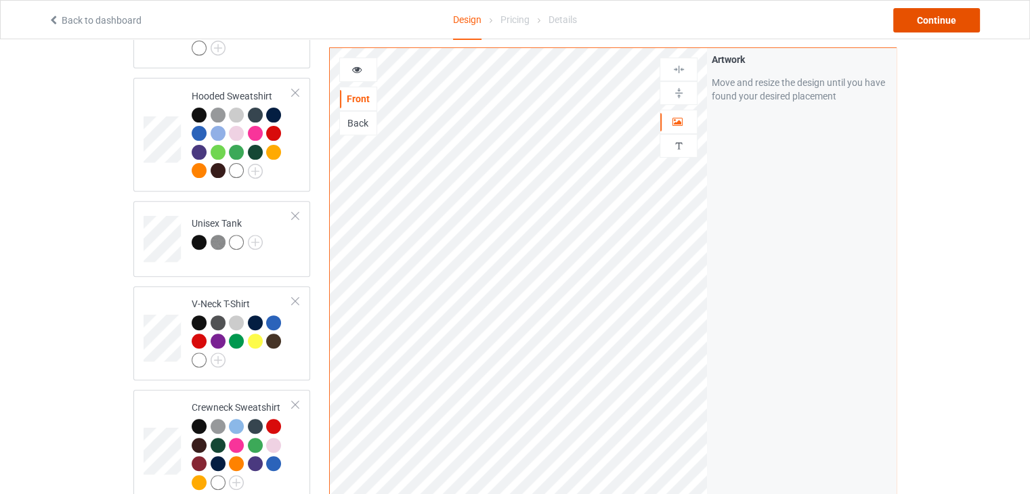
click at [916, 22] on div "Continue" at bounding box center [936, 20] width 87 height 24
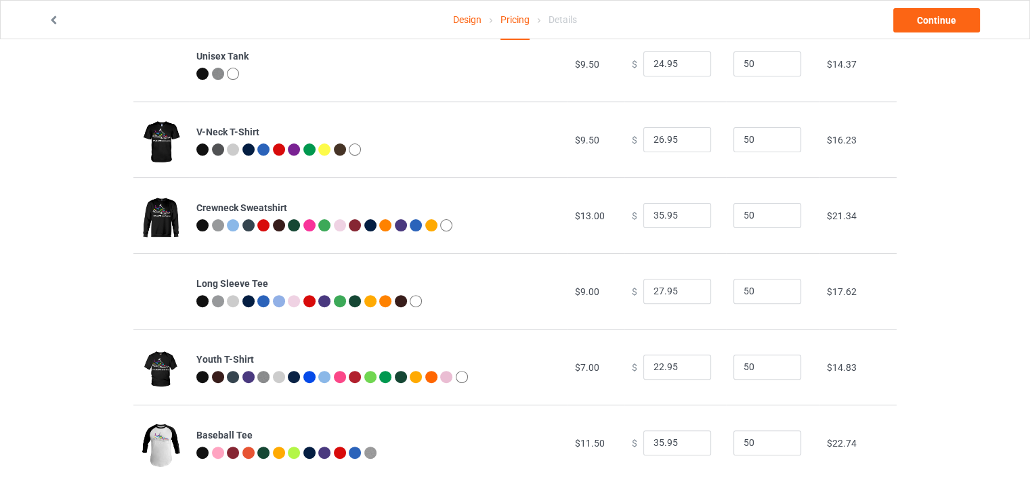
scroll to position [426, 0]
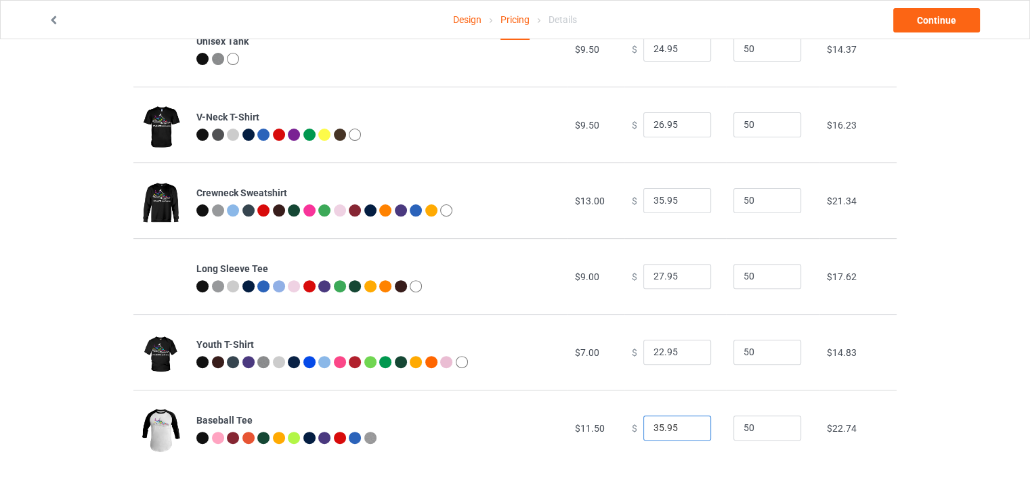
click at [651, 434] on input "35.95" at bounding box center [677, 429] width 68 height 26
click at [1016, 307] on div "Design Pricing Details Continue Pricing Estimated total profit $9,020.50 Produc…" at bounding box center [515, 53] width 1030 height 881
click at [929, 8] on link "Continue" at bounding box center [936, 20] width 87 height 24
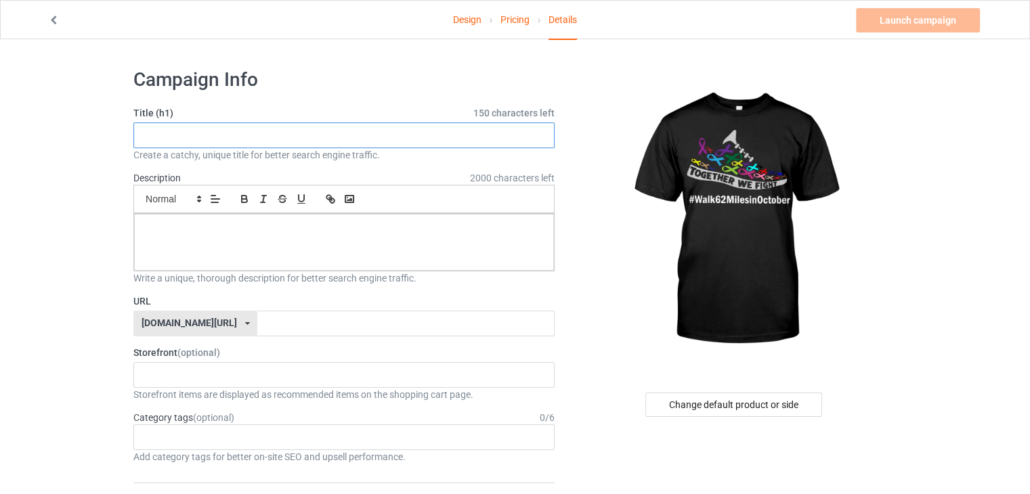
click at [383, 138] on input "text" at bounding box center [343, 136] width 421 height 26
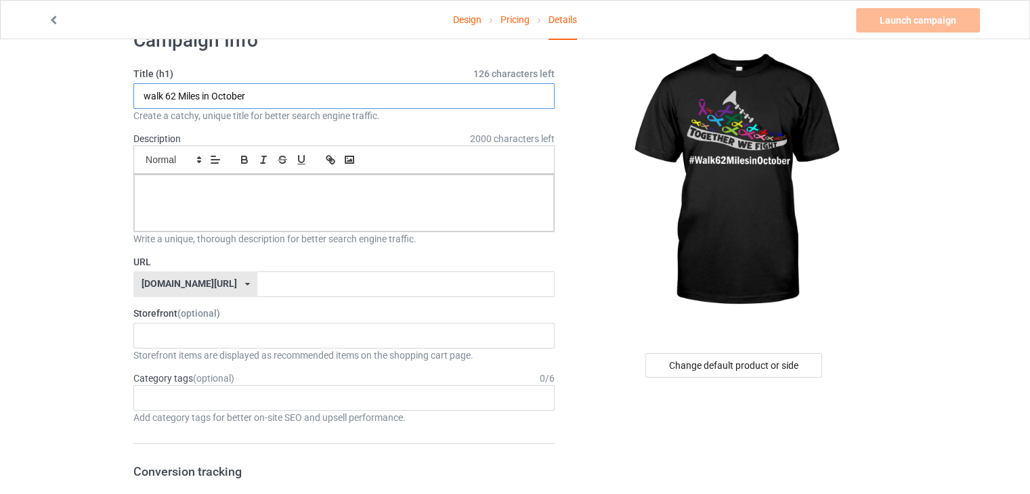
scroll to position [29, 0]
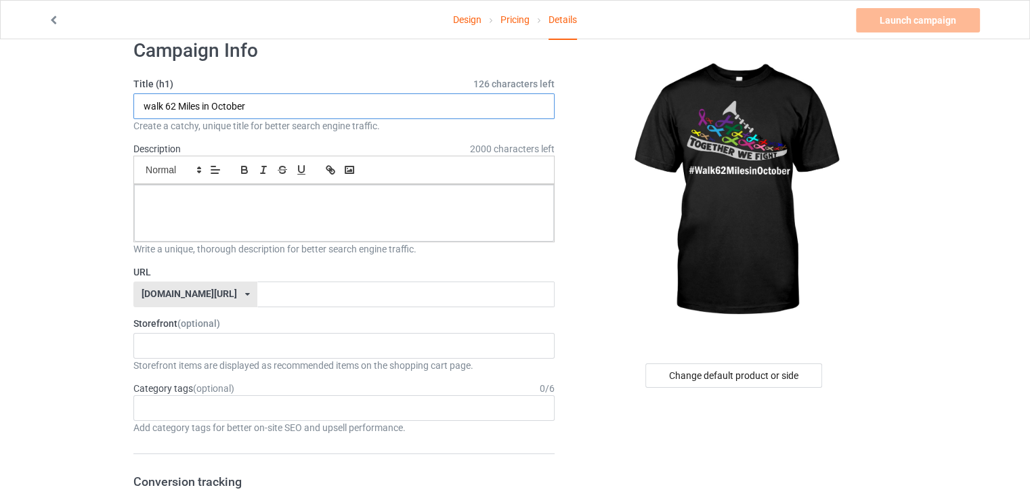
type input "walk 62 Miles in October"
click at [268, 291] on input "text" at bounding box center [405, 295] width 297 height 26
type input "walk62milesinoctoberfor-acqf"
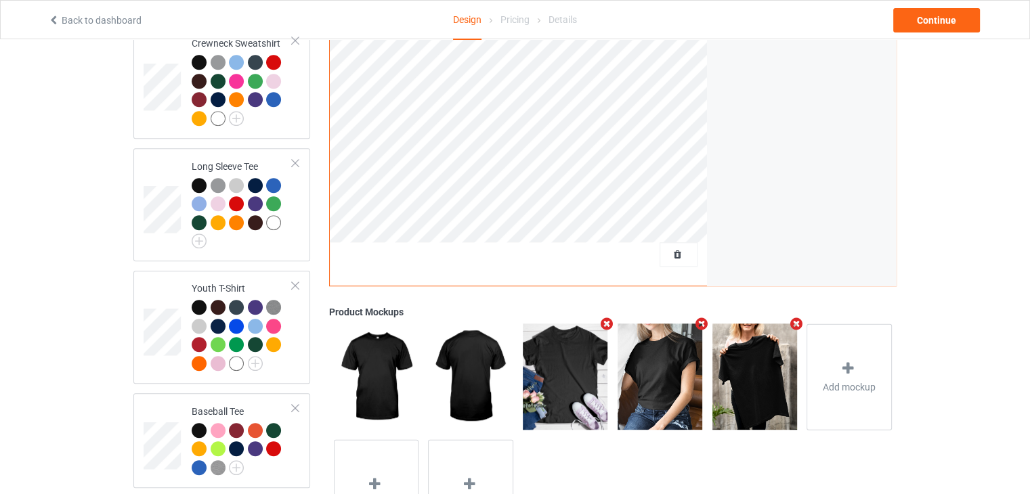
scroll to position [892, 0]
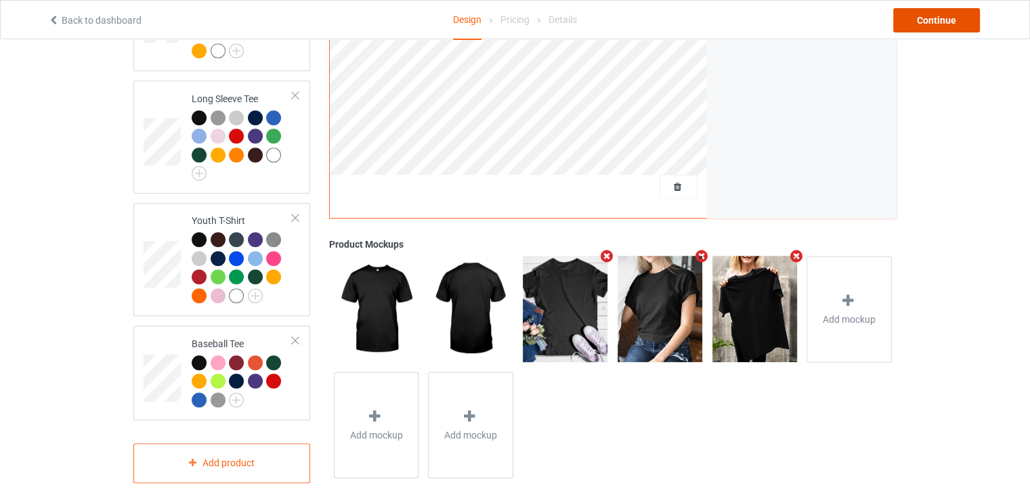
click at [927, 20] on div "Continue" at bounding box center [936, 20] width 87 height 24
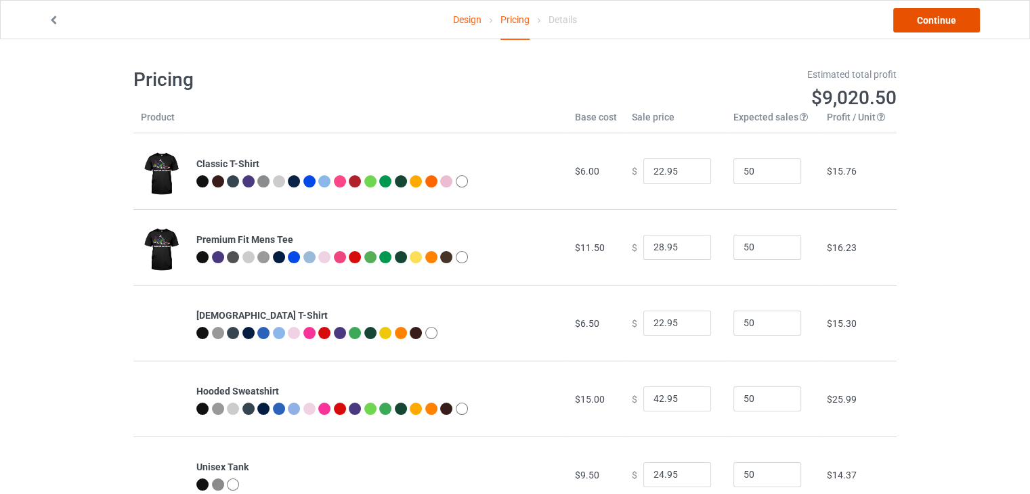
click at [929, 16] on link "Continue" at bounding box center [936, 20] width 87 height 24
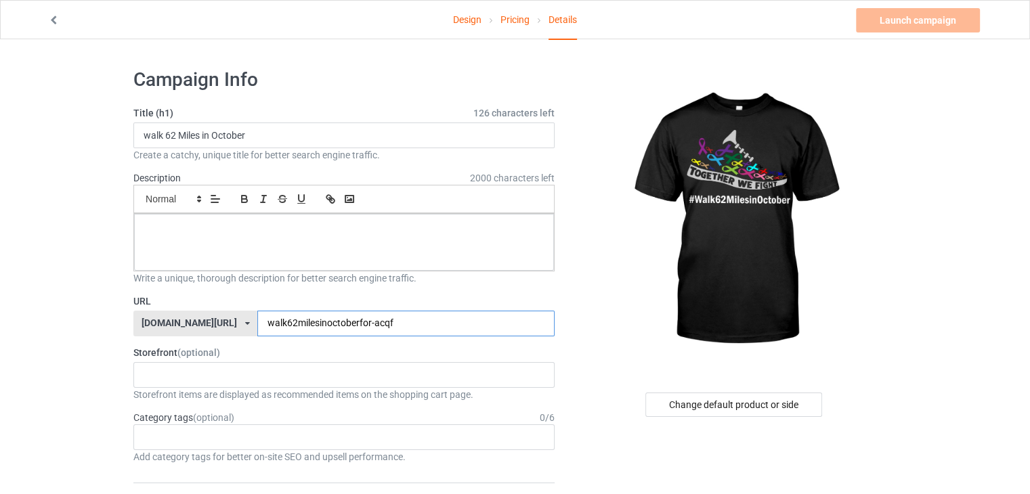
click at [389, 324] on input "walk62milesinoctoberfor-acqf" at bounding box center [405, 324] width 297 height 26
type input "walk62milesinoctoberforszs"
click at [353, 241] on div at bounding box center [344, 242] width 420 height 57
click at [355, 323] on input "walk62milesinoctoberforszs" at bounding box center [405, 324] width 297 height 26
type input "walk62milesinoctoberforacs"
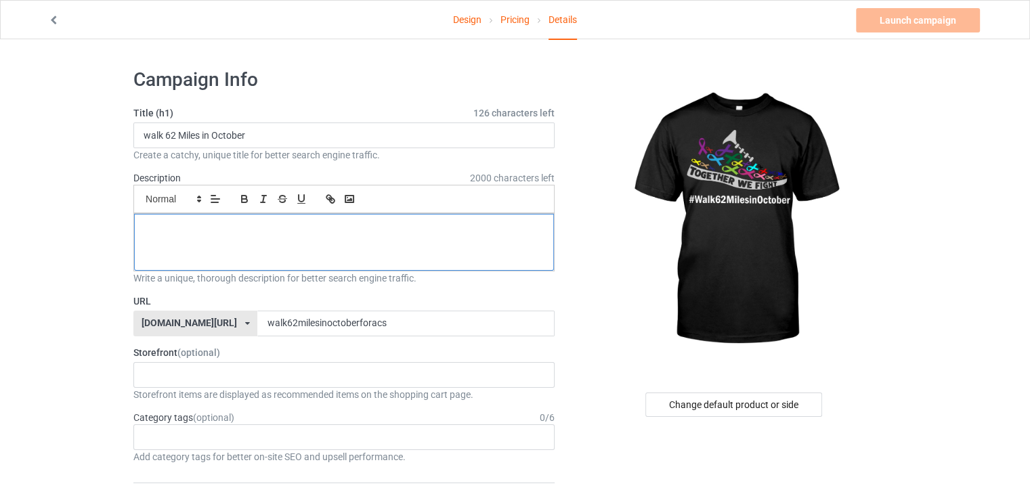
click at [328, 232] on p at bounding box center [344, 229] width 398 height 13
click at [906, 14] on link "Launch campaign" at bounding box center [918, 20] width 124 height 24
